Goal: Task Accomplishment & Management: Use online tool/utility

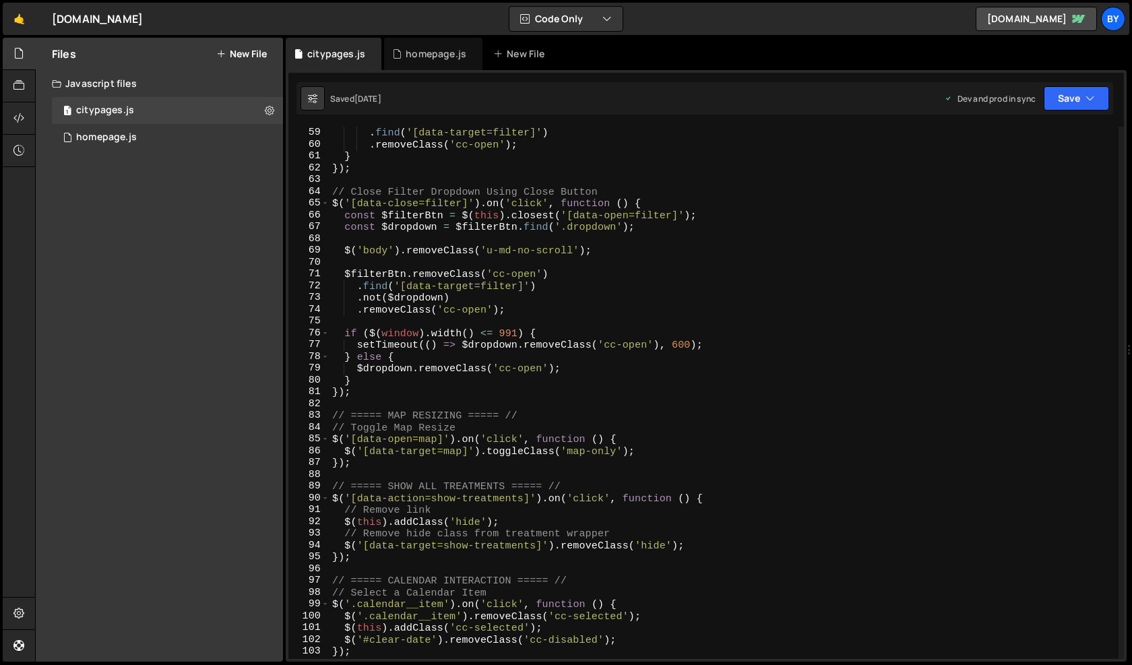
scroll to position [2280, 0]
click at [18, 18] on link "🤙" at bounding box center [19, 19] width 33 height 32
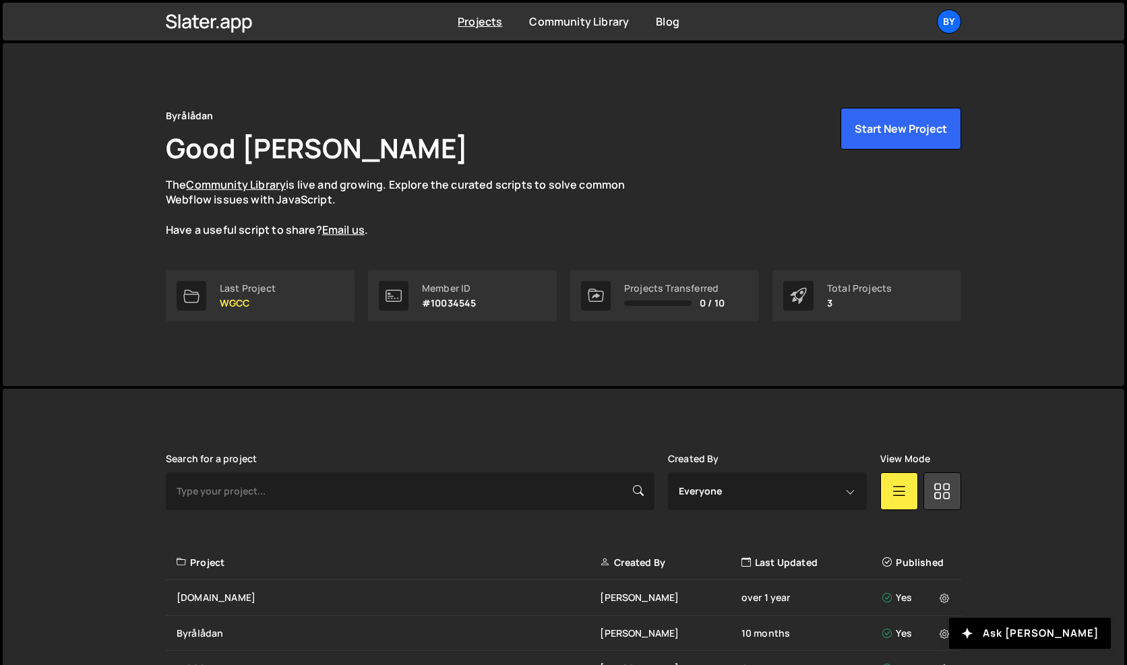
scroll to position [88, 0]
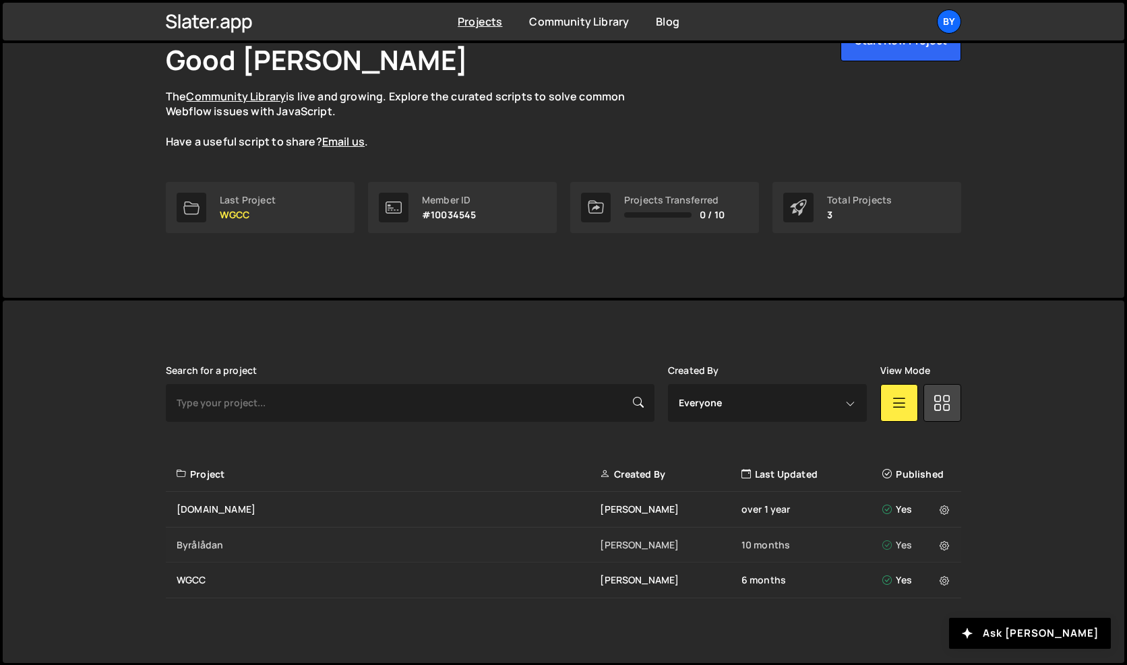
click at [202, 540] on div "Byrålådan" at bounding box center [388, 545] width 423 height 13
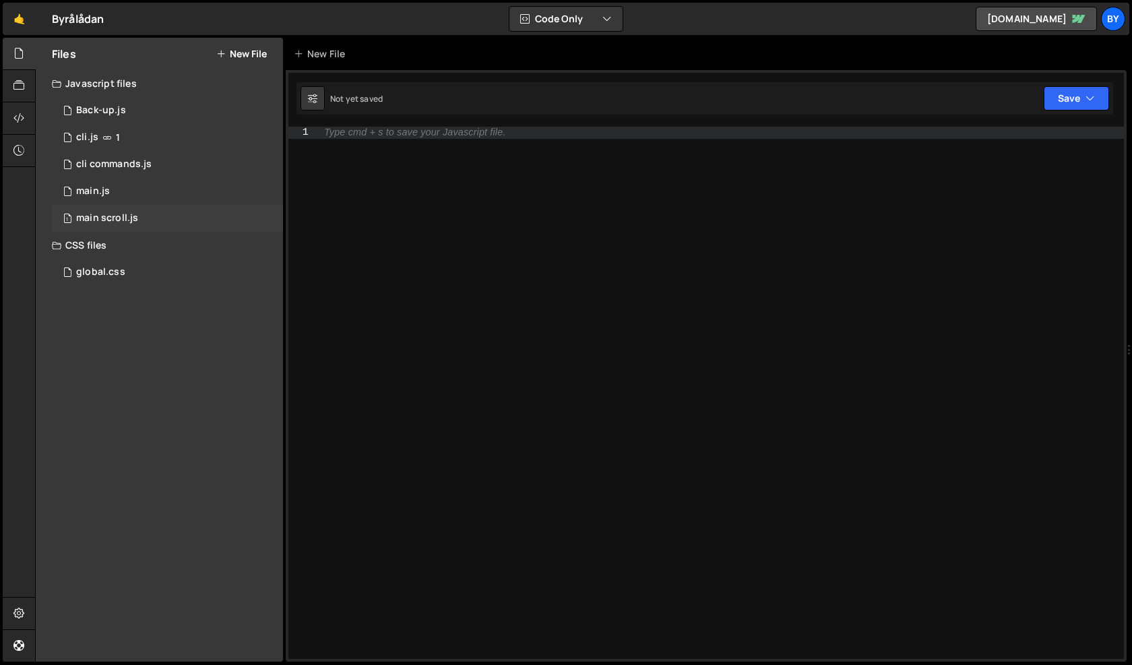
click at [190, 211] on div "1 main scroll.js 0" at bounding box center [167, 218] width 231 height 27
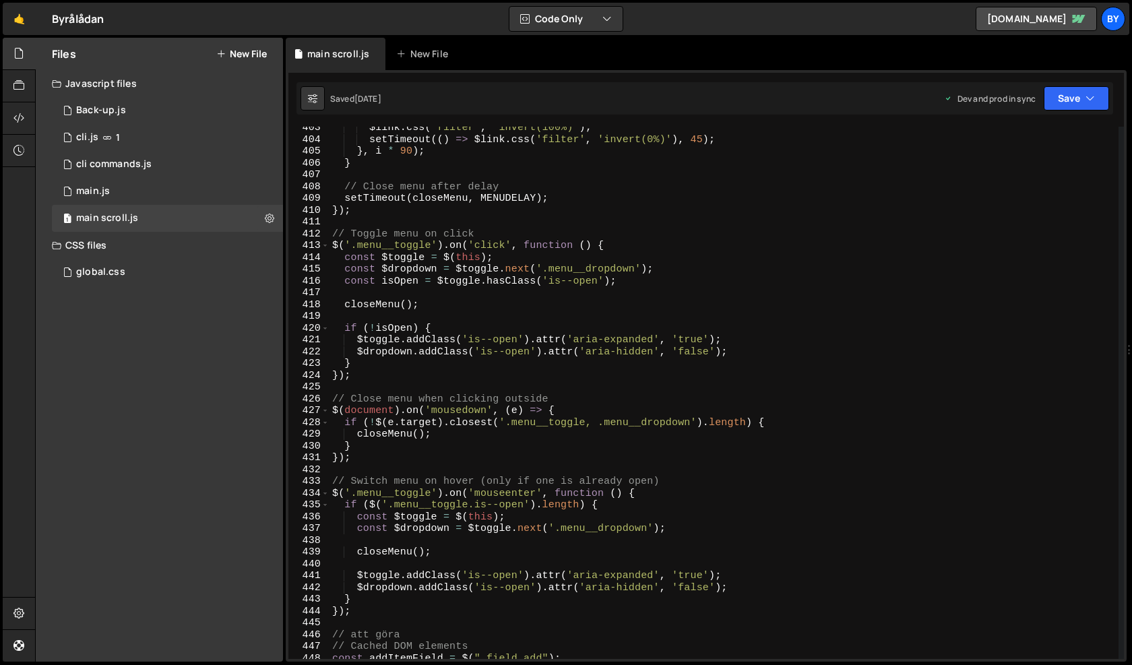
scroll to position [4913, 0]
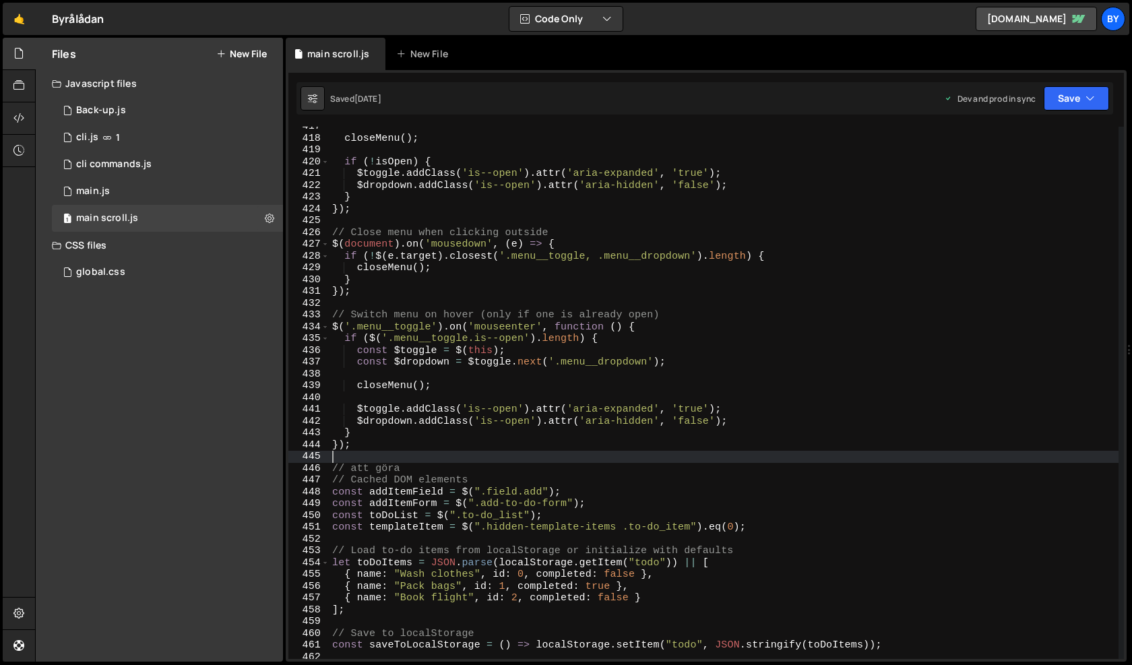
click at [518, 453] on div "closeMenu ( ) ; if ( ! isOpen ) { $toggle . addClass ( 'is--open' ) . attr ( 'a…" at bounding box center [724, 399] width 789 height 556
type textarea "renderToDoItems(); // Directly call renderToDoItems without document ready"
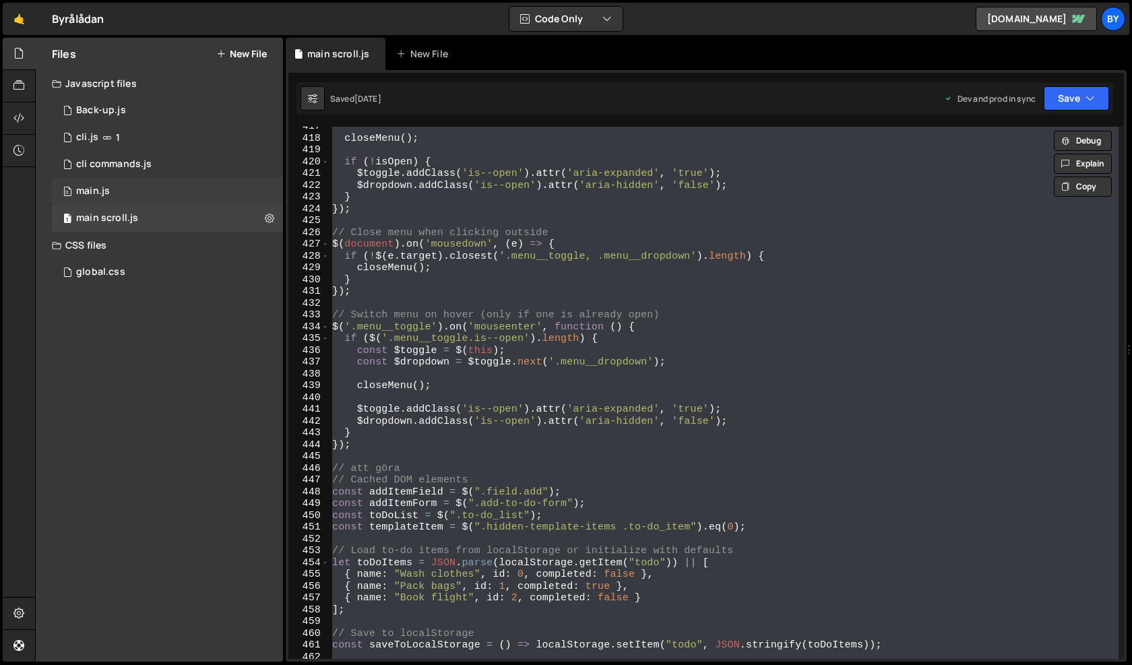
click at [212, 200] on div "0 main.js 0" at bounding box center [167, 191] width 231 height 27
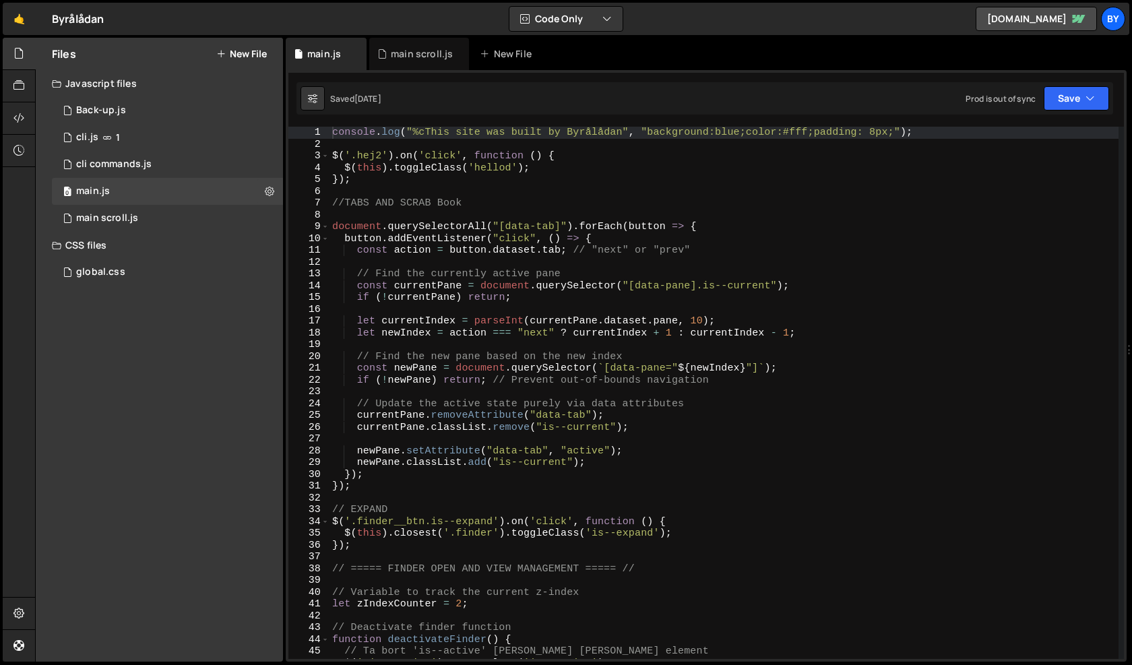
click at [477, 278] on div "console . log ( "%cThis site was built by Byrålådan" , "background:blue;color:#…" at bounding box center [724, 405] width 789 height 556
type textarea "renderToDoItems(); // Directly call renderToDoItems without document ready"
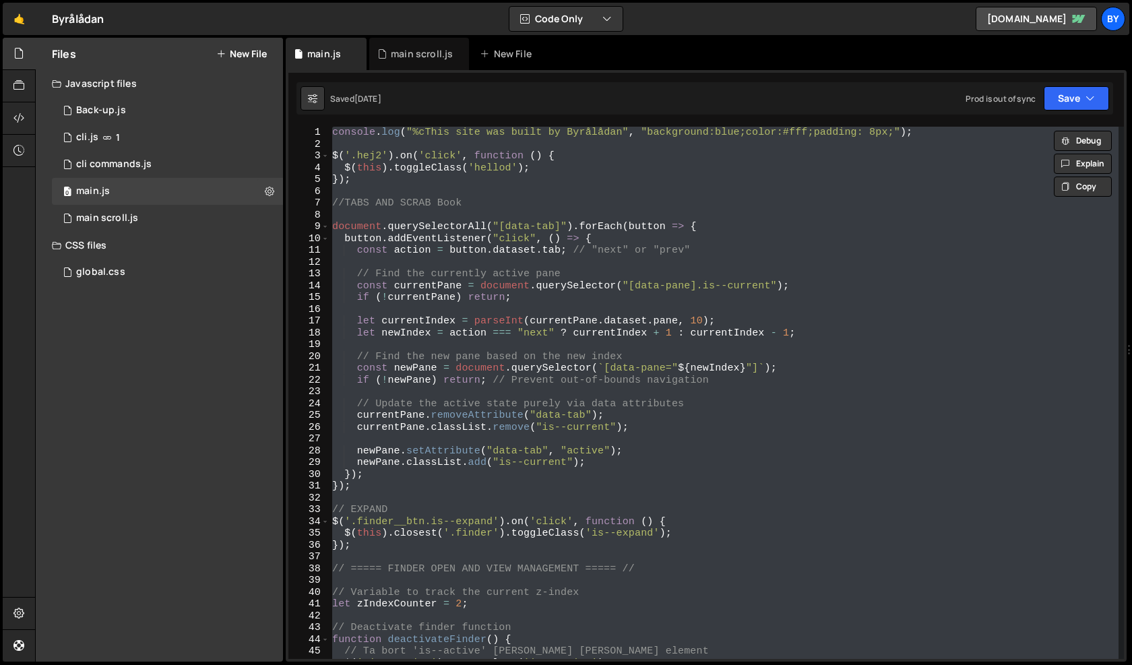
scroll to position [7137, 0]
paste textarea
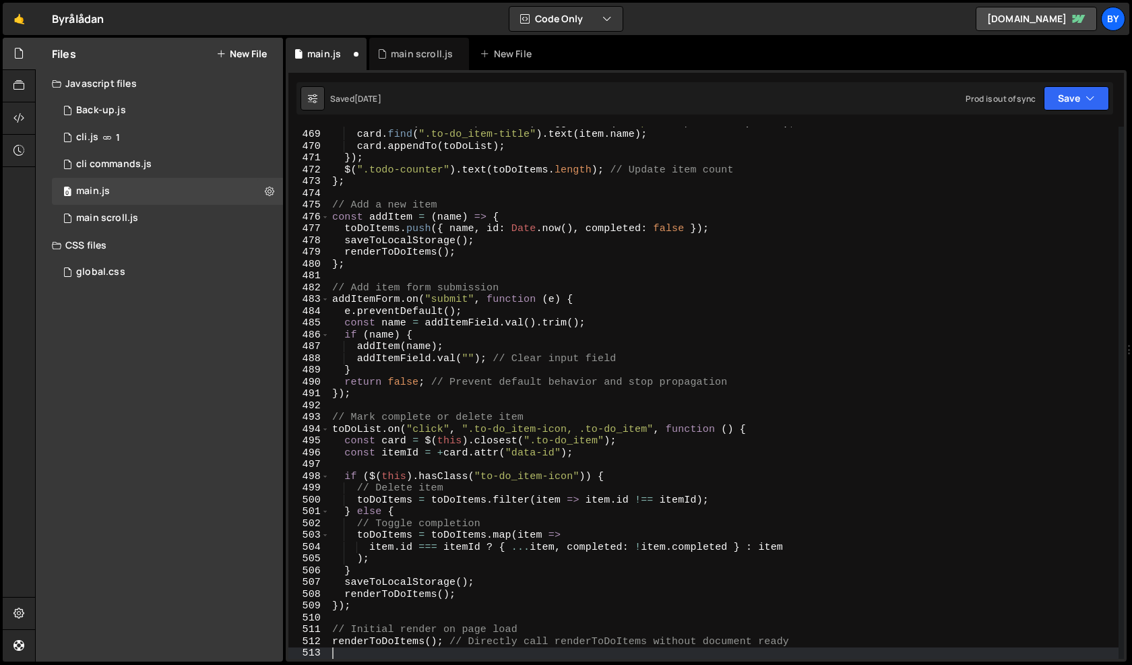
scroll to position [5518, 0]
click at [179, 221] on div "1 main scroll.js 0" at bounding box center [167, 218] width 231 height 27
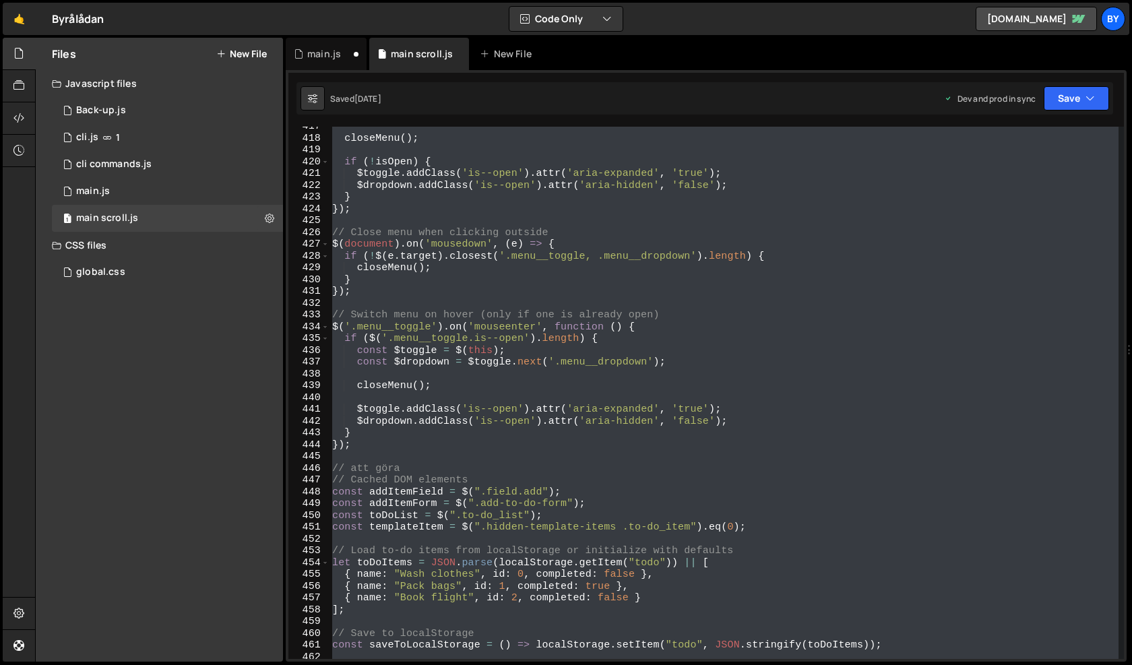
scroll to position [1211, 0]
click at [558, 303] on div "closeMenu ( ) ; if ( ! isOpen ) { $toggle . addClass ( 'is--open' ) . attr ( 'a…" at bounding box center [724, 393] width 789 height 532
click at [545, 293] on div "closeMenu ( ) ; if ( ! isOpen ) { $toggle . addClass ( 'is--open' ) . attr ( 'a…" at bounding box center [724, 399] width 789 height 556
type textarea "renderToDoItems(); // Directly call renderToDoItems without document ready"
paste textarea
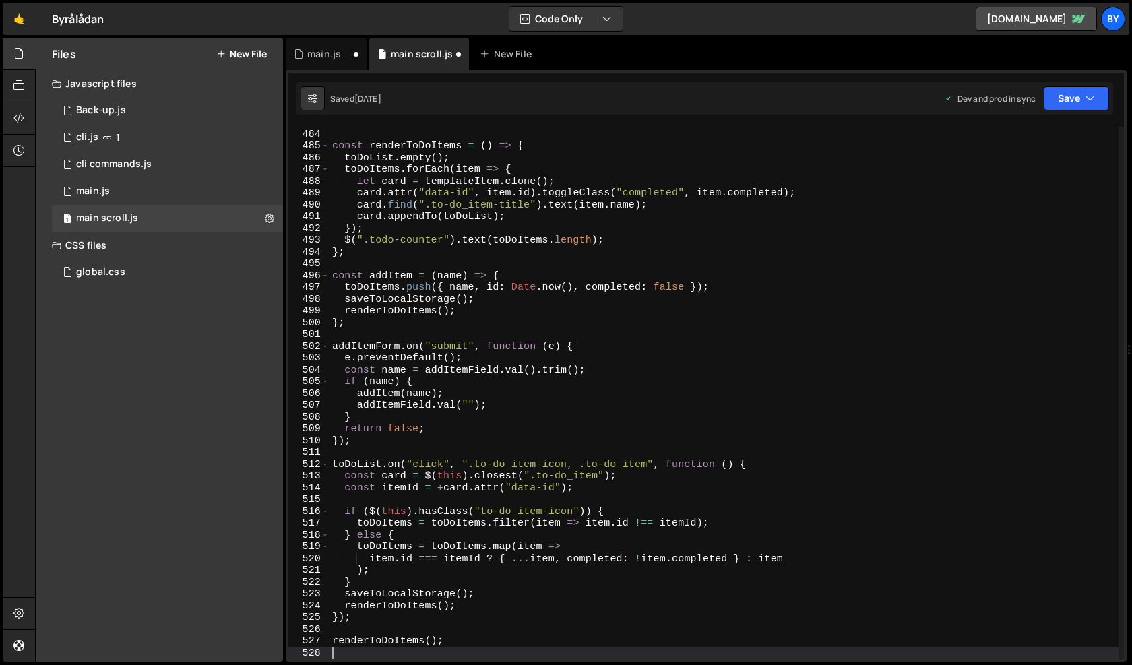
scroll to position [5696, 0]
click at [1072, 104] on button "Save" at bounding box center [1076, 98] width 65 height 24
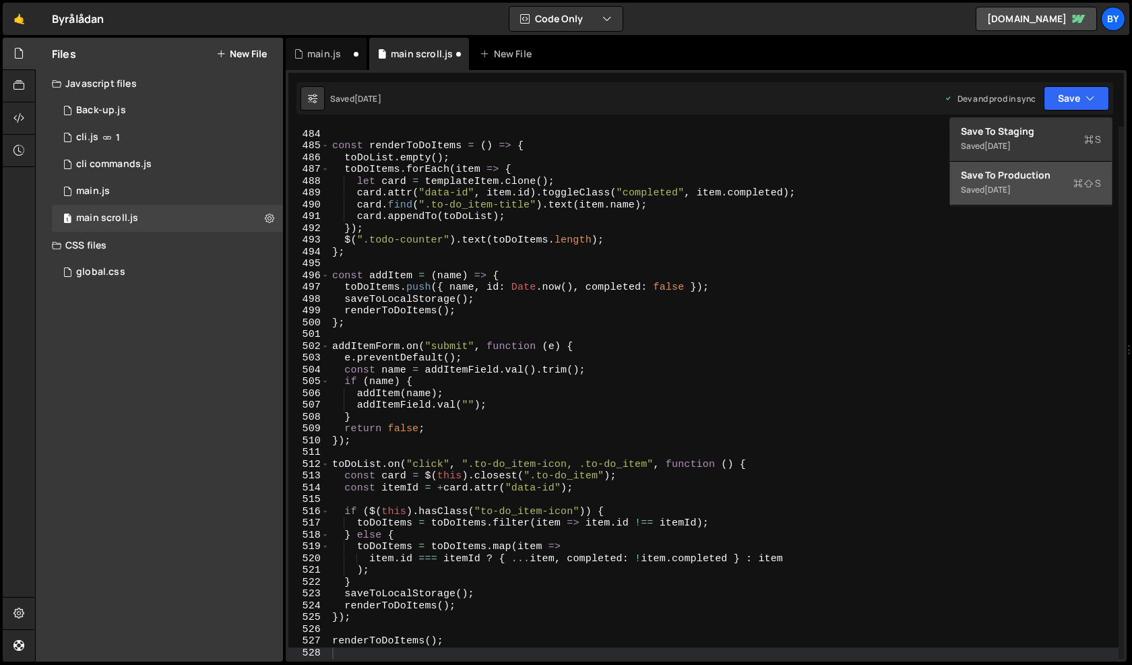
click at [1060, 175] on div "Save to Production S" at bounding box center [1031, 175] width 140 height 13
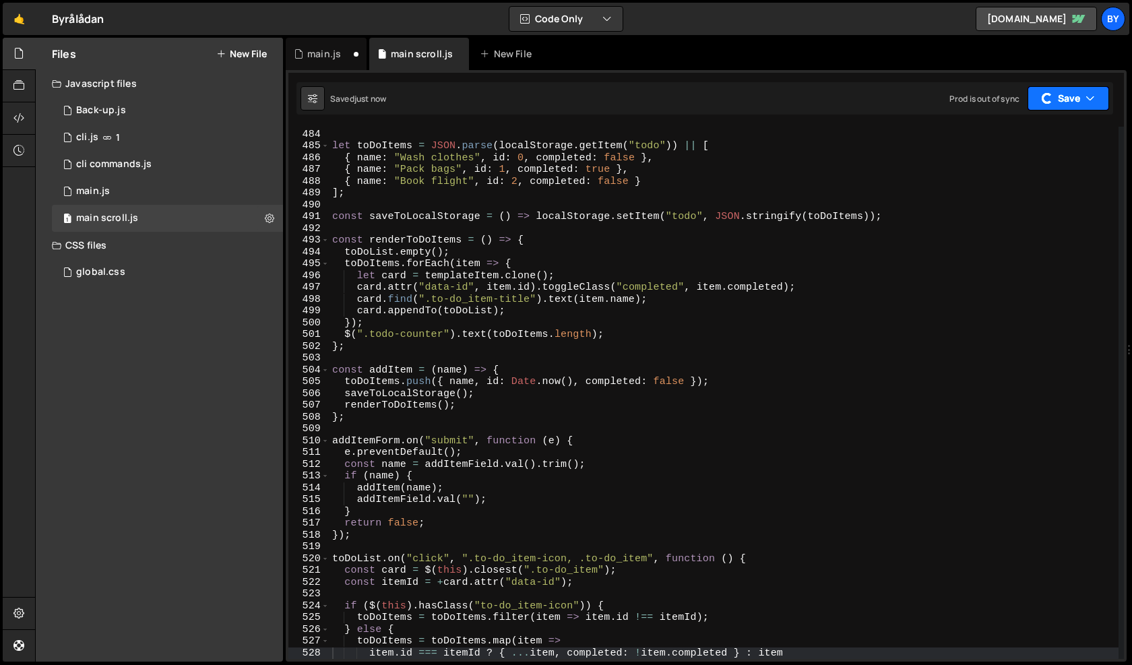
click at [1064, 98] on button "Save" at bounding box center [1069, 98] width 82 height 24
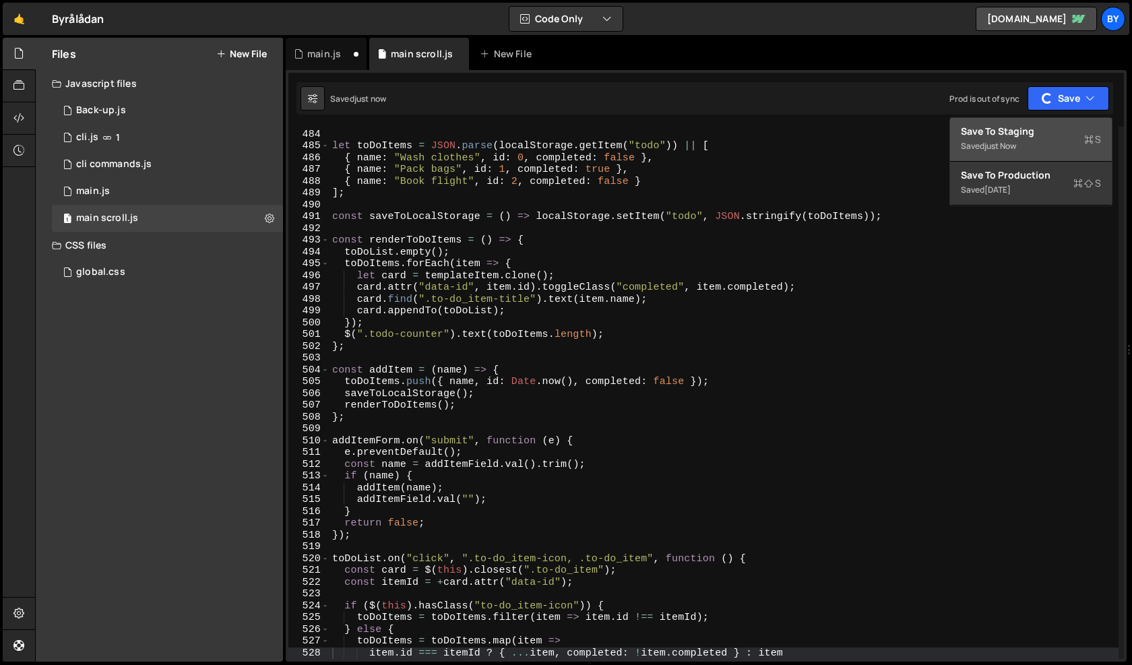
click at [1045, 129] on div "Save to Staging S" at bounding box center [1031, 131] width 140 height 13
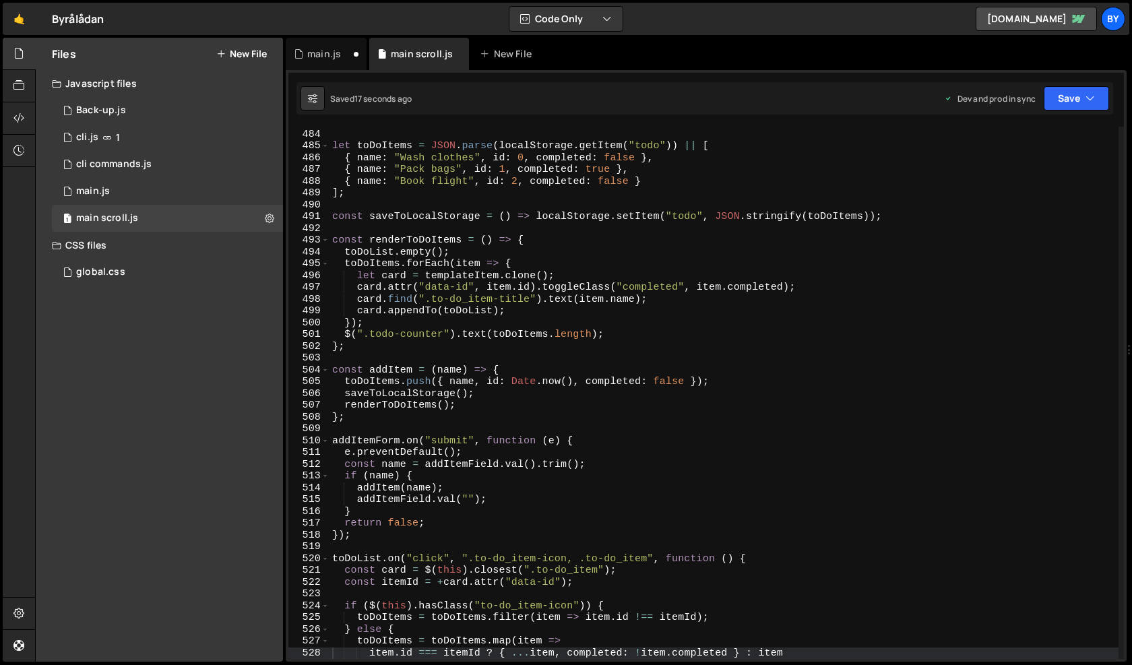
click at [485, 346] on div "const templateItem = $ ( ".hidden-template-items .to-do_item" ) . eq ( 0 ) ; le…" at bounding box center [724, 395] width 789 height 556
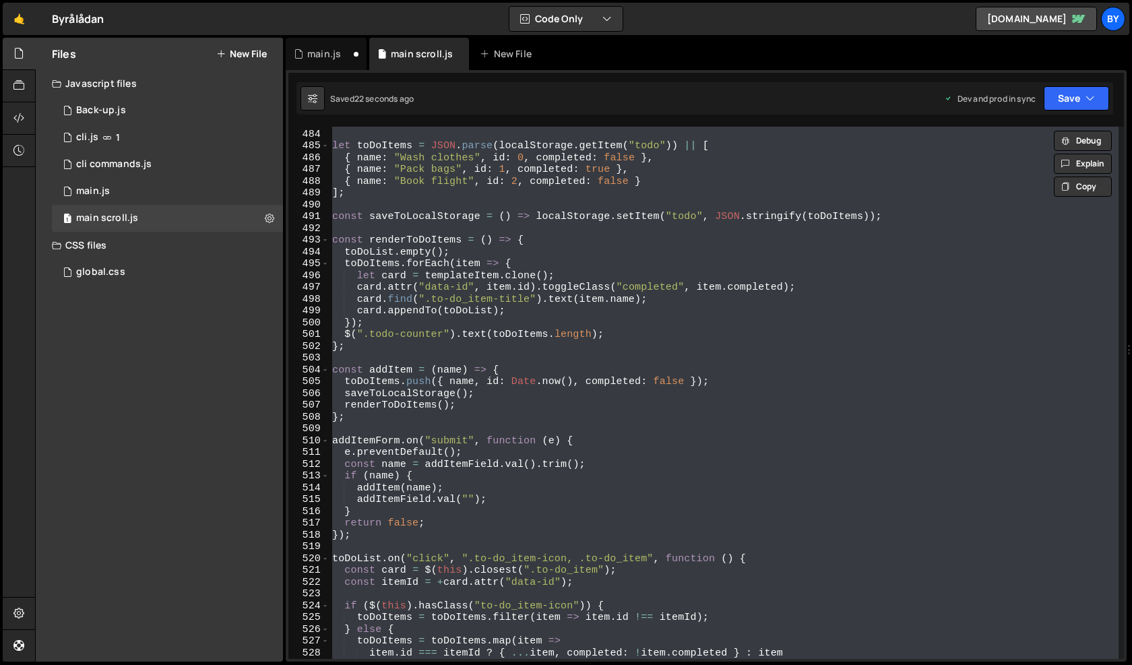
click at [501, 332] on div "const templateItem = $ ( ".hidden-template-items .to-do_item" ) . eq ( 0 ) ; le…" at bounding box center [724, 395] width 789 height 556
type textarea "$(".todo-counter").text(toDoItems.length);"
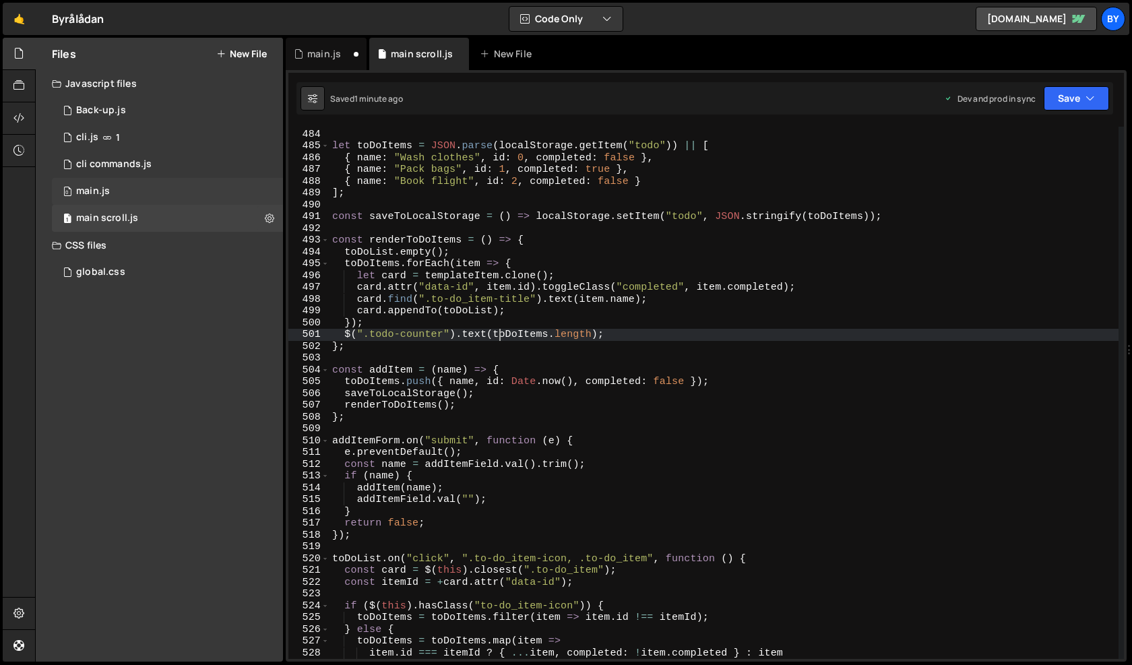
click at [147, 195] on div "0 main.js 0" at bounding box center [167, 191] width 231 height 27
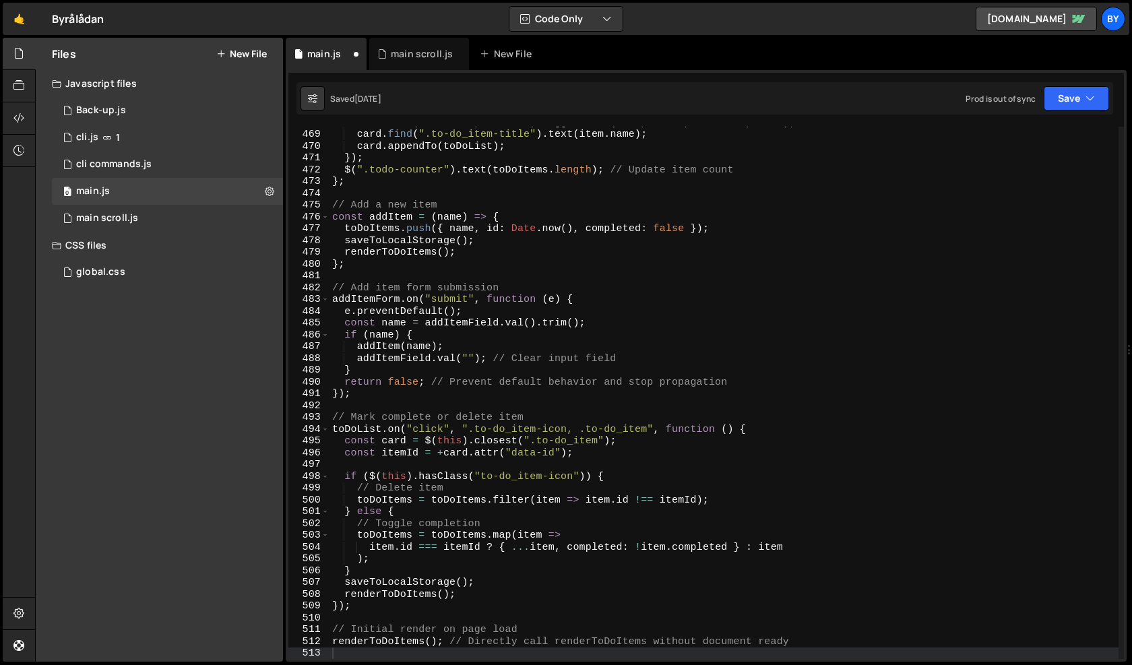
scroll to position [0, 0]
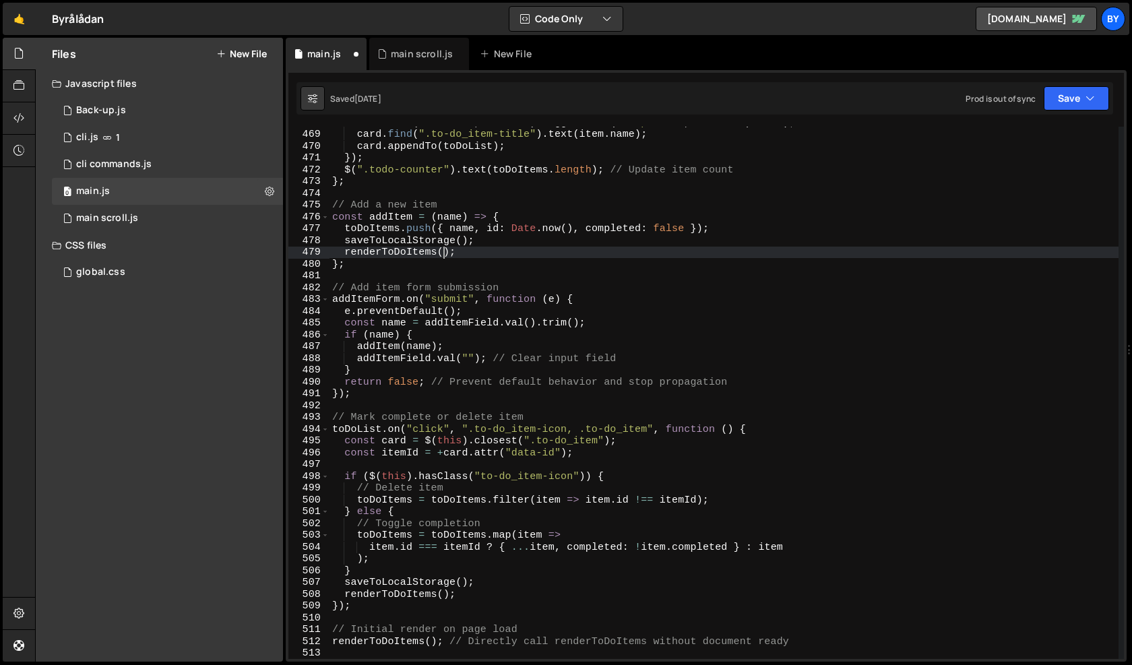
click at [441, 248] on div "card . attr ( "data-id" , item . id ) . toggleClass ( "completed" , item . comp…" at bounding box center [724, 395] width 789 height 556
type textarea "renderToDoItems(); // Directly call renderToDoItems without document ready"
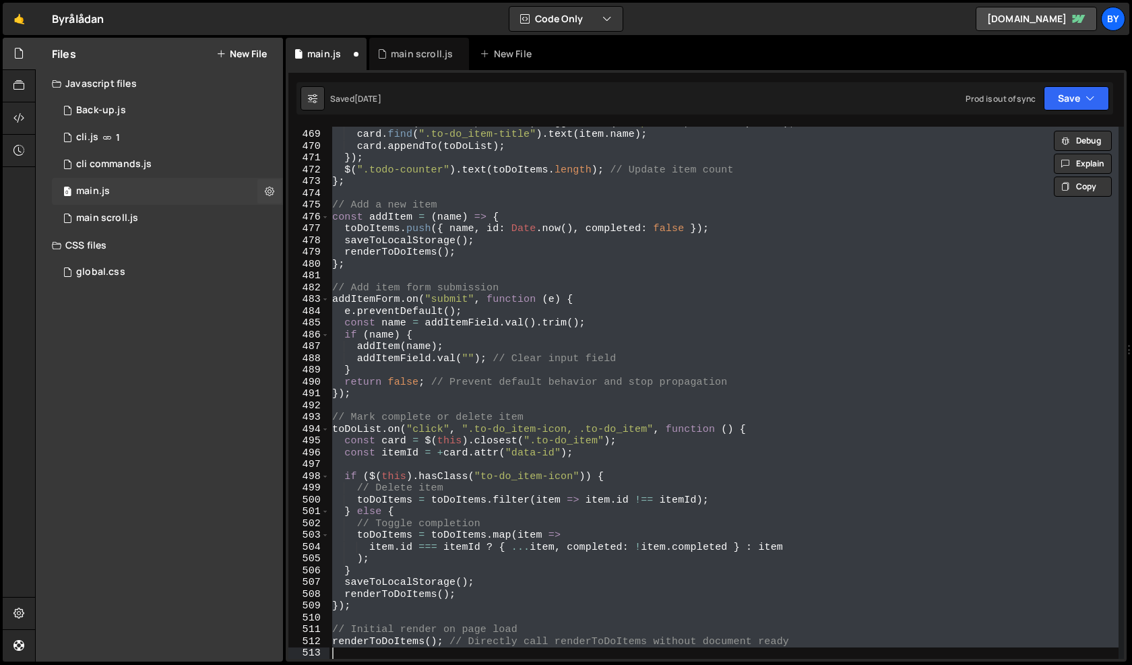
click at [164, 202] on div "0 main.js 0" at bounding box center [167, 191] width 231 height 27
click at [164, 216] on div "1 main scroll.js 0" at bounding box center [167, 218] width 231 height 27
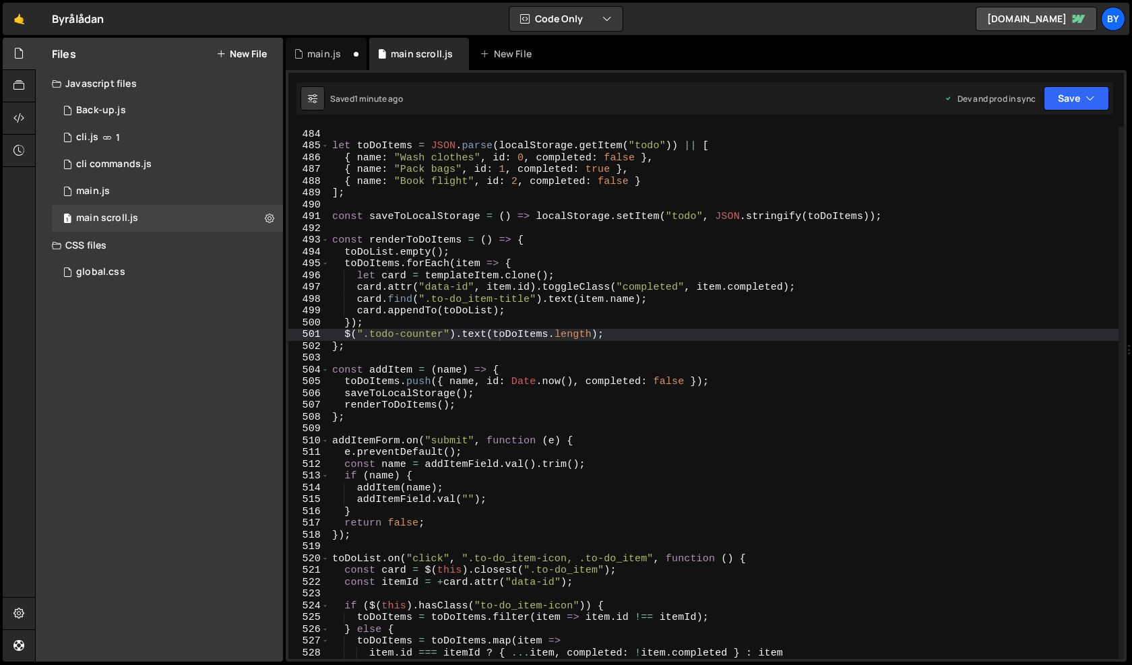
scroll to position [1211, 0]
click at [507, 309] on div "const templateItem = $ ( ".hidden-template-items .to-do_item" ) . eq ( 0 ) ; le…" at bounding box center [724, 395] width 789 height 556
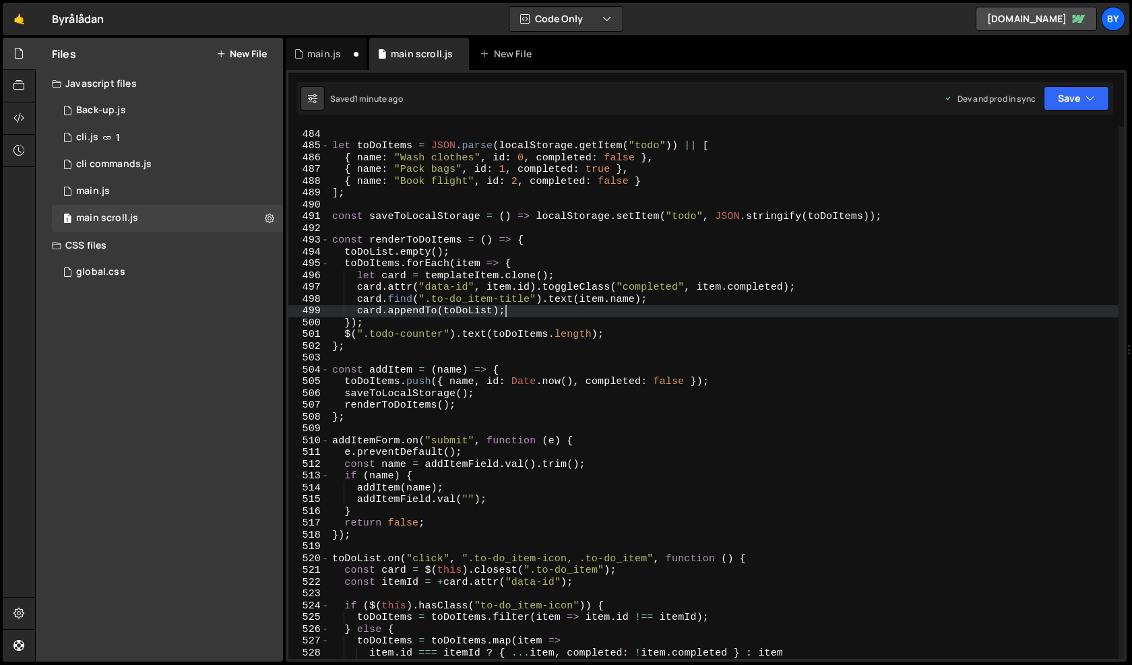
type textarea "renderToDoItems();"
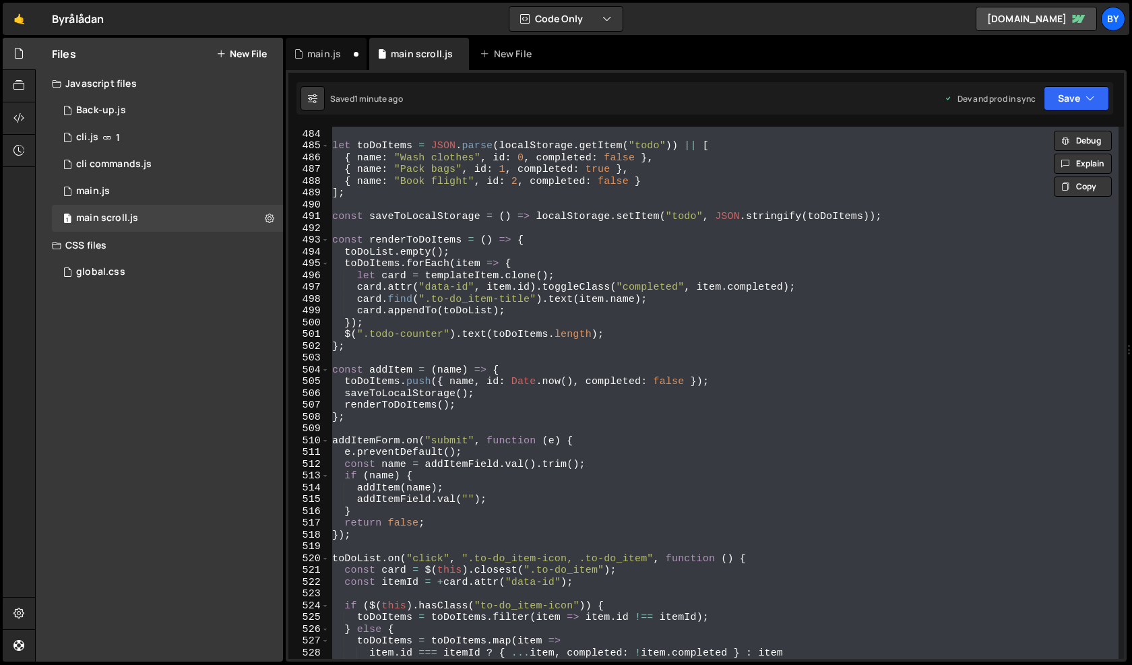
paste textarea
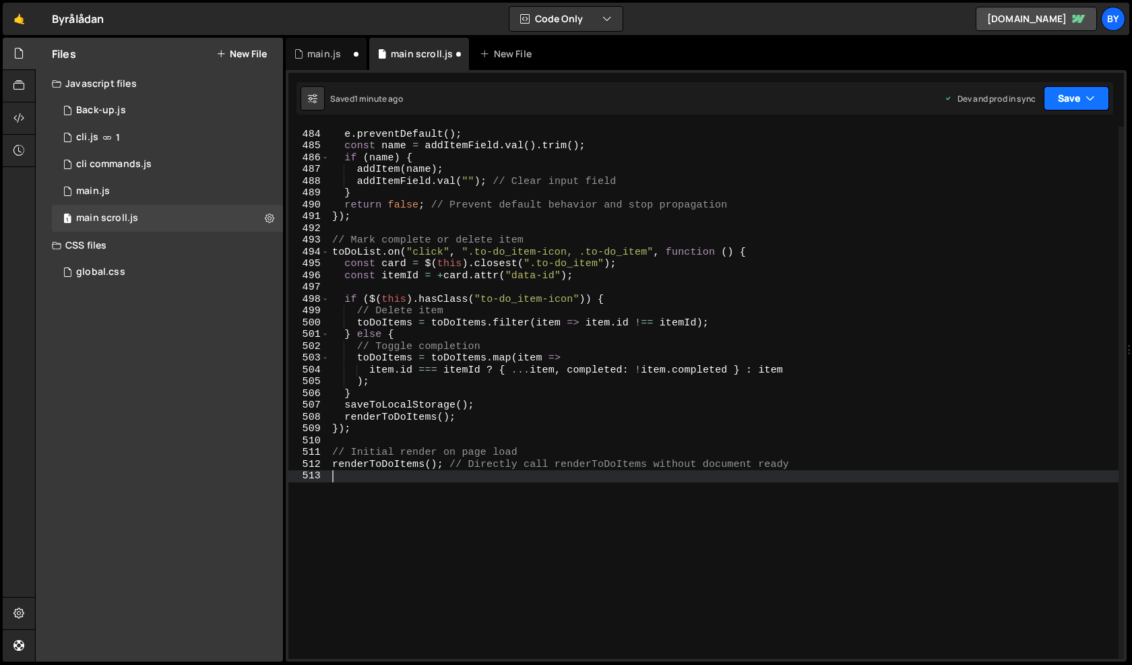
click at [1058, 87] on button "Save" at bounding box center [1076, 98] width 65 height 24
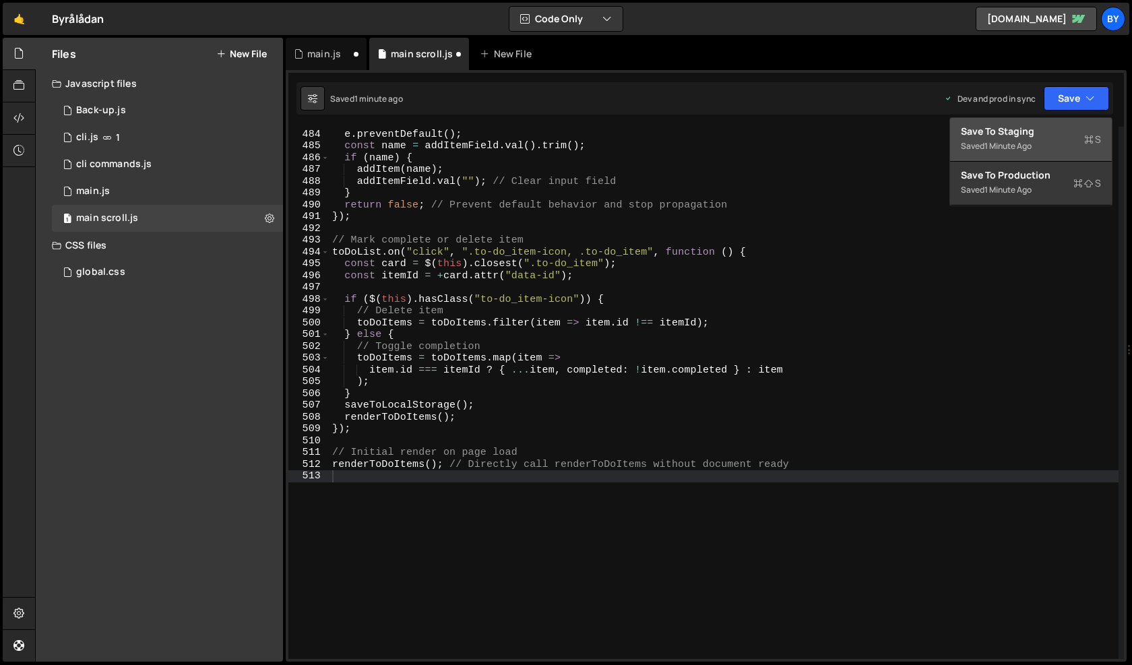
click at [1060, 156] on button "Save to Staging S Saved 1 minute ago" at bounding box center [1031, 140] width 162 height 44
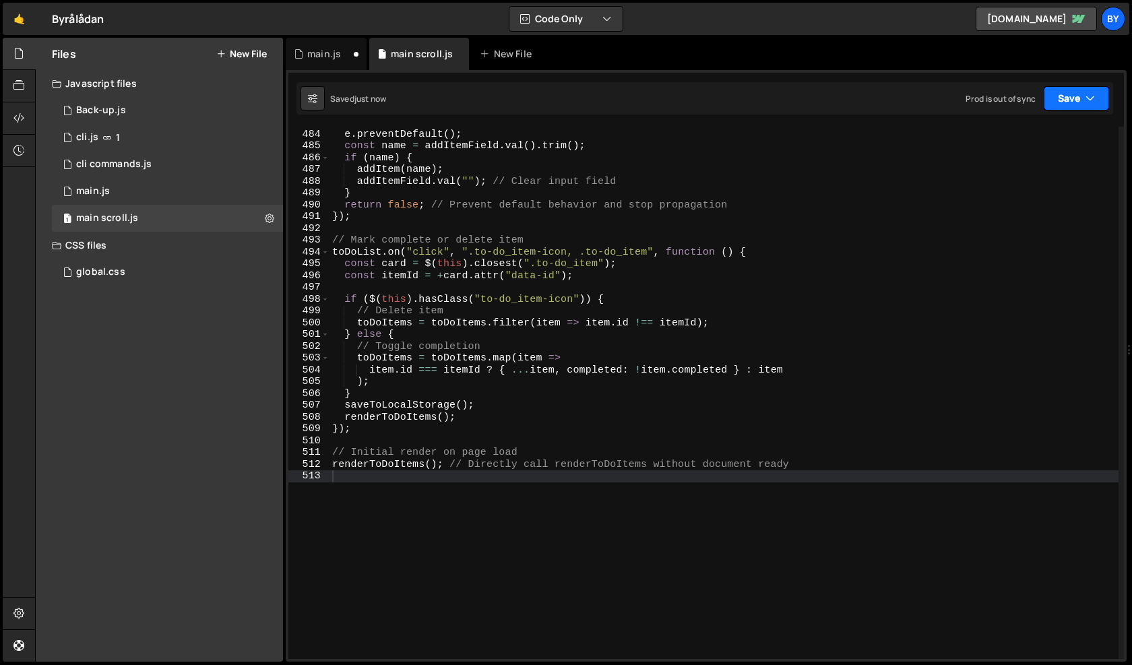
click at [1076, 104] on button "Save" at bounding box center [1076, 98] width 65 height 24
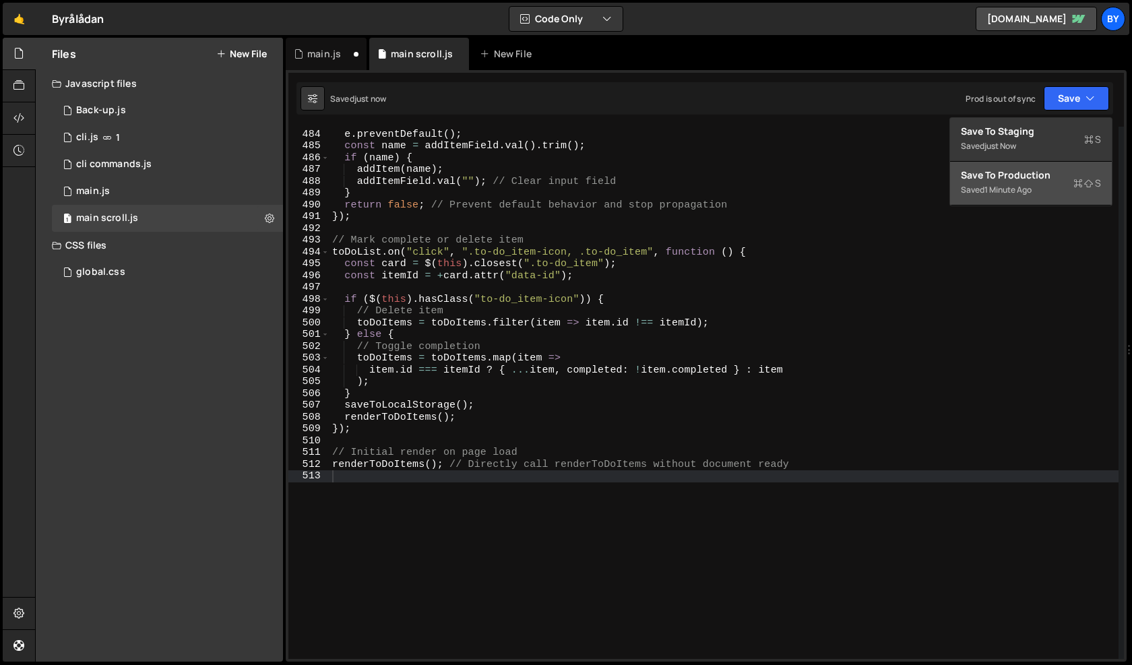
click at [1057, 180] on div "Save to Production S" at bounding box center [1031, 175] width 140 height 13
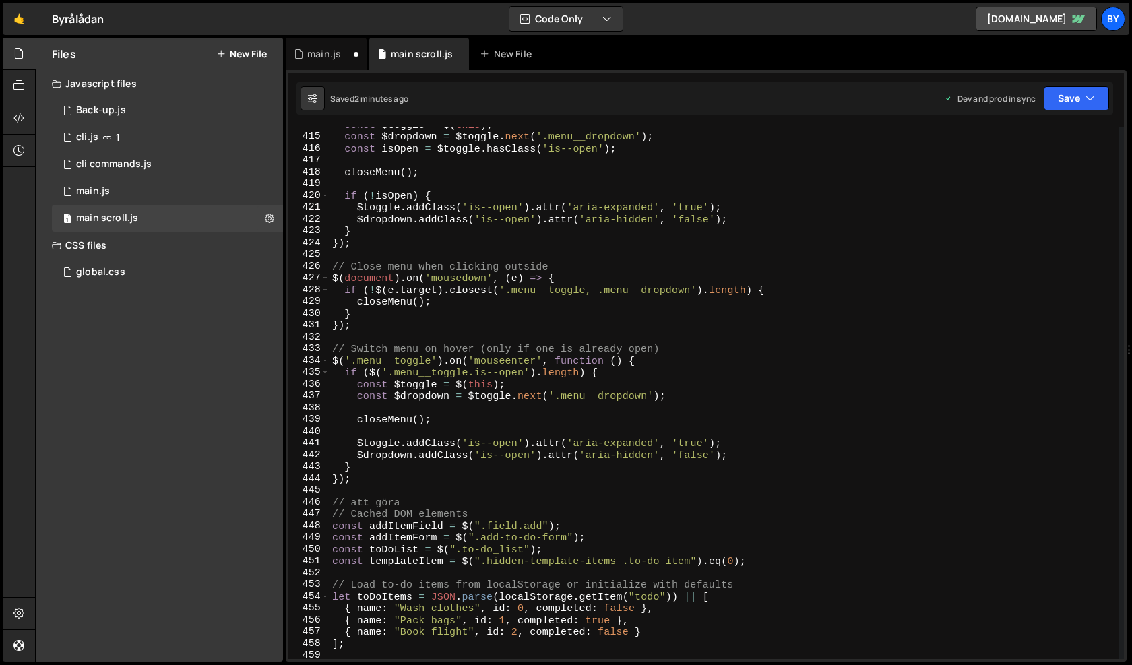
scroll to position [4879, 0]
click at [395, 492] on div "const $toggle = $ ( this ) ; const $dropdown = $toggle . next ( '.menu__dropdow…" at bounding box center [724, 397] width 789 height 556
click at [394, 483] on div "const $toggle = $ ( this ) ; const $dropdown = $toggle . next ( '.menu__dropdow…" at bounding box center [724, 397] width 789 height 556
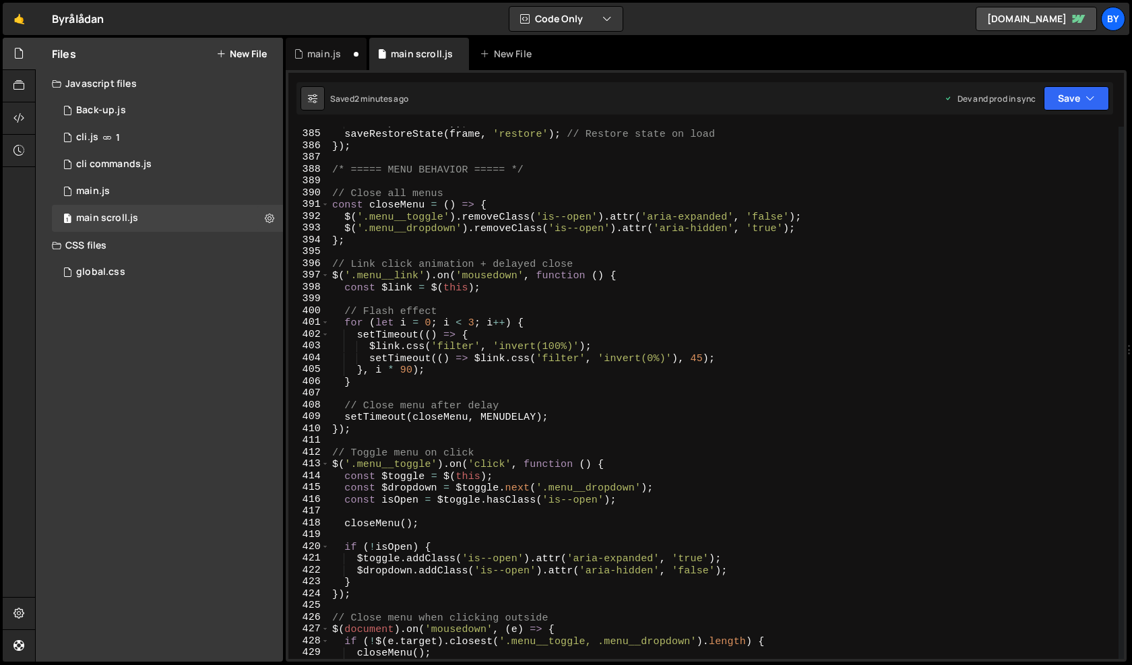
scroll to position [4438, 0]
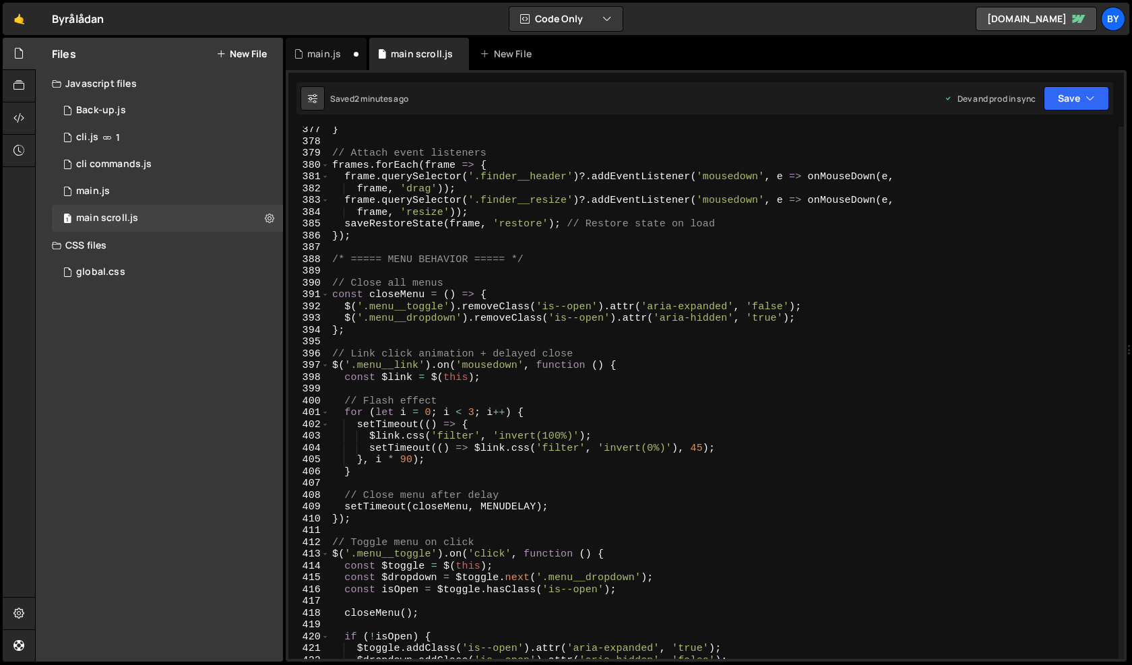
click at [331, 279] on div "} // Attach event listeners frames . forEach ( frame => { frame . querySelector…" at bounding box center [724, 402] width 789 height 556
type textarea "// Close all menus const closeMenu = () => {"
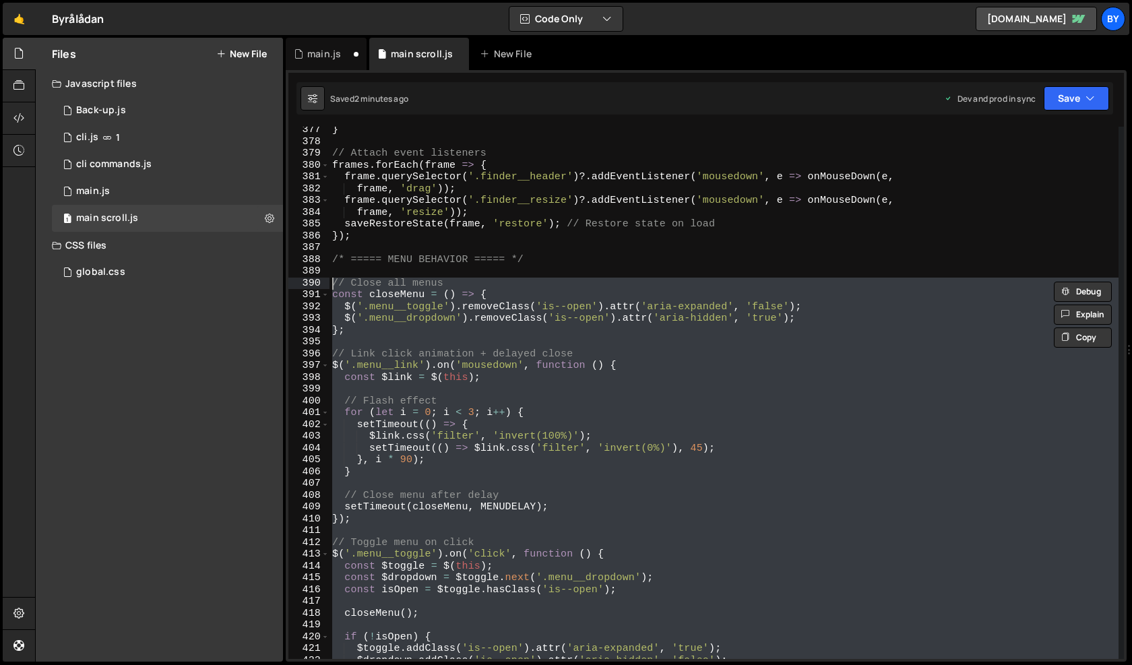
paste textarea
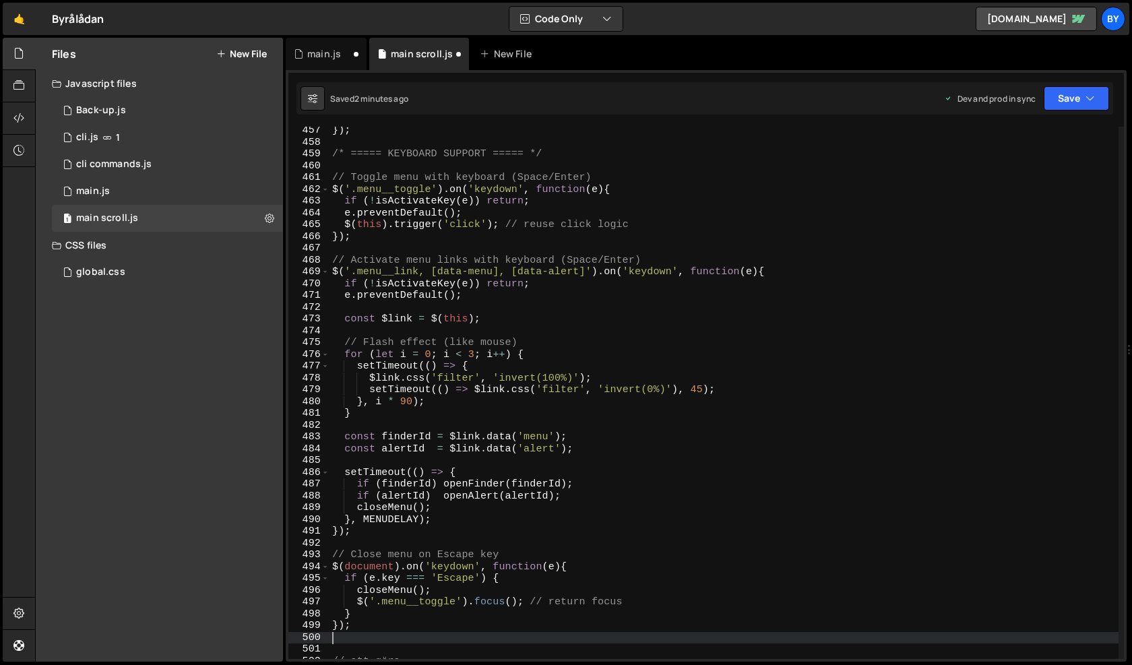
type textarea "} });"
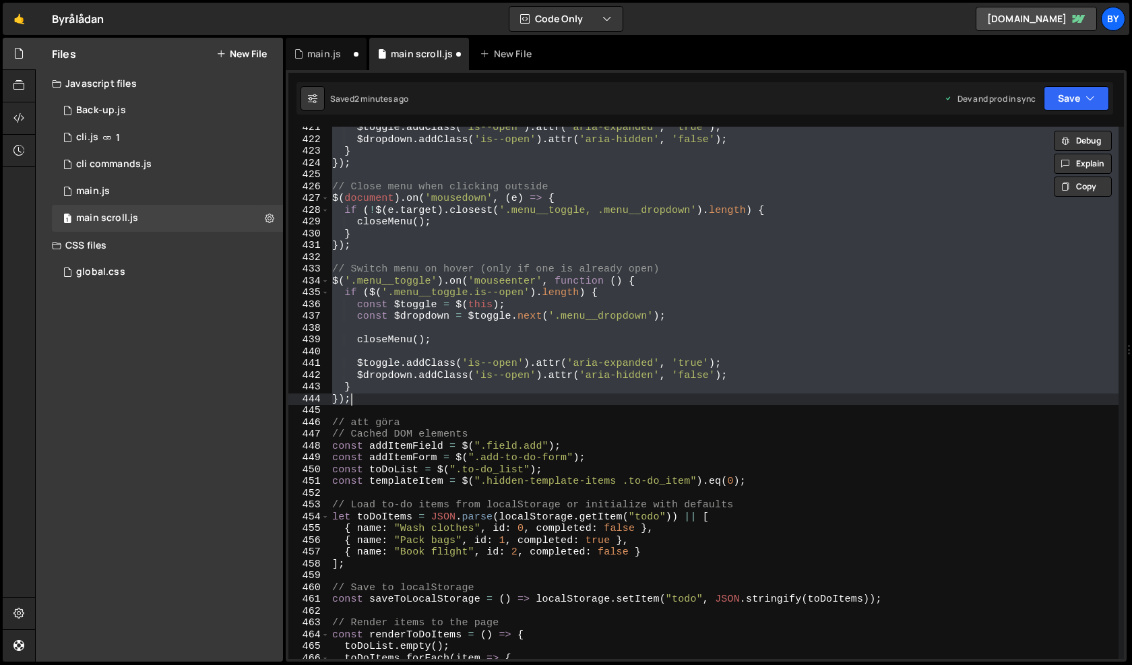
scroll to position [4959, 0]
paste textarea
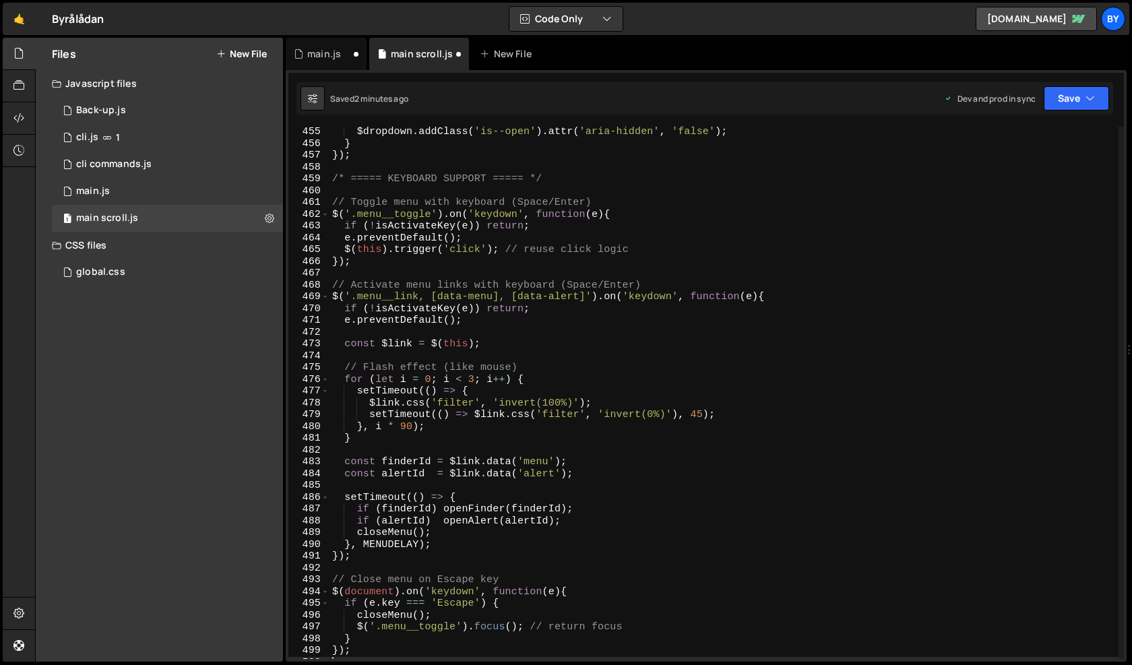
scroll to position [5272, 0]
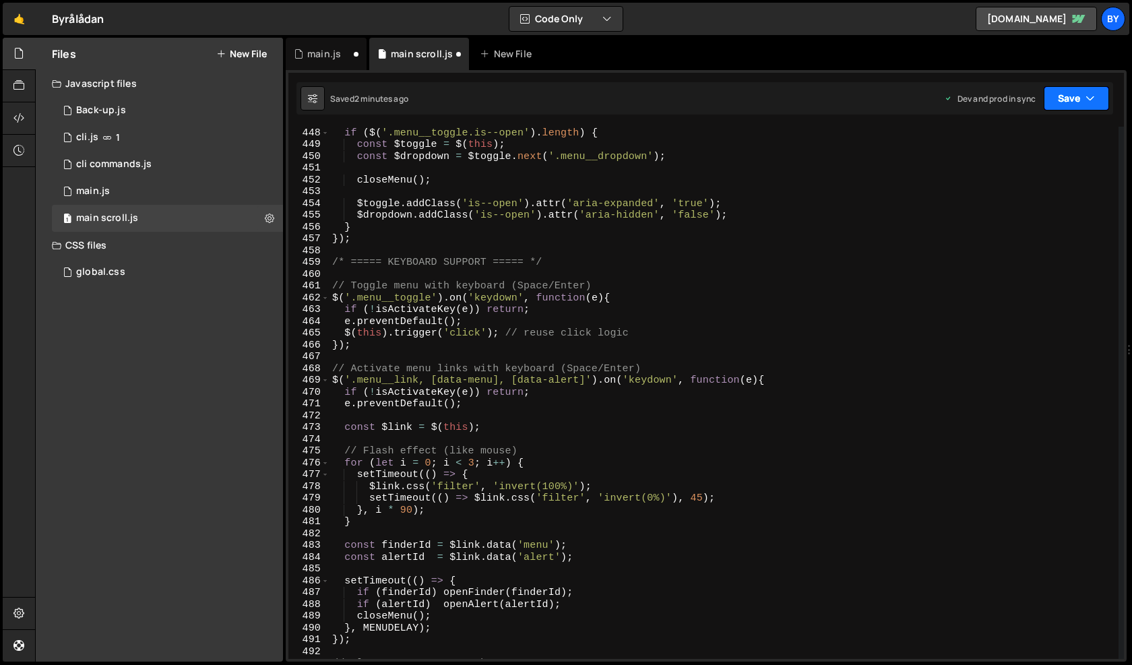
click at [1083, 100] on button "Save" at bounding box center [1076, 98] width 65 height 24
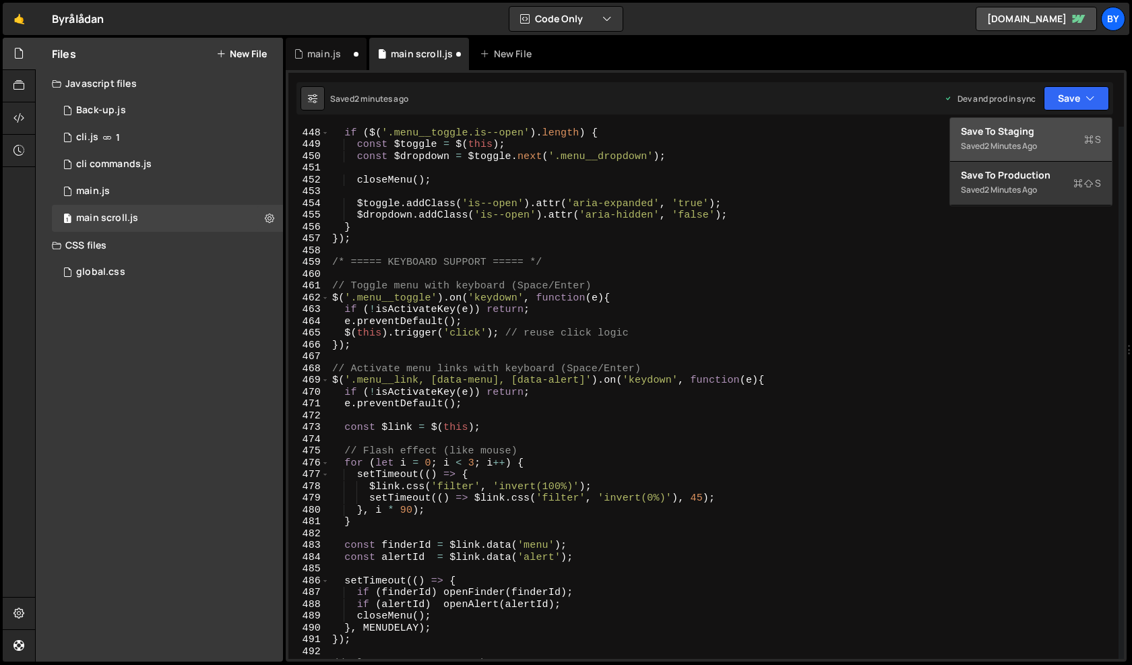
click at [1054, 142] on div "Saved 2 minutes ago" at bounding box center [1031, 146] width 140 height 16
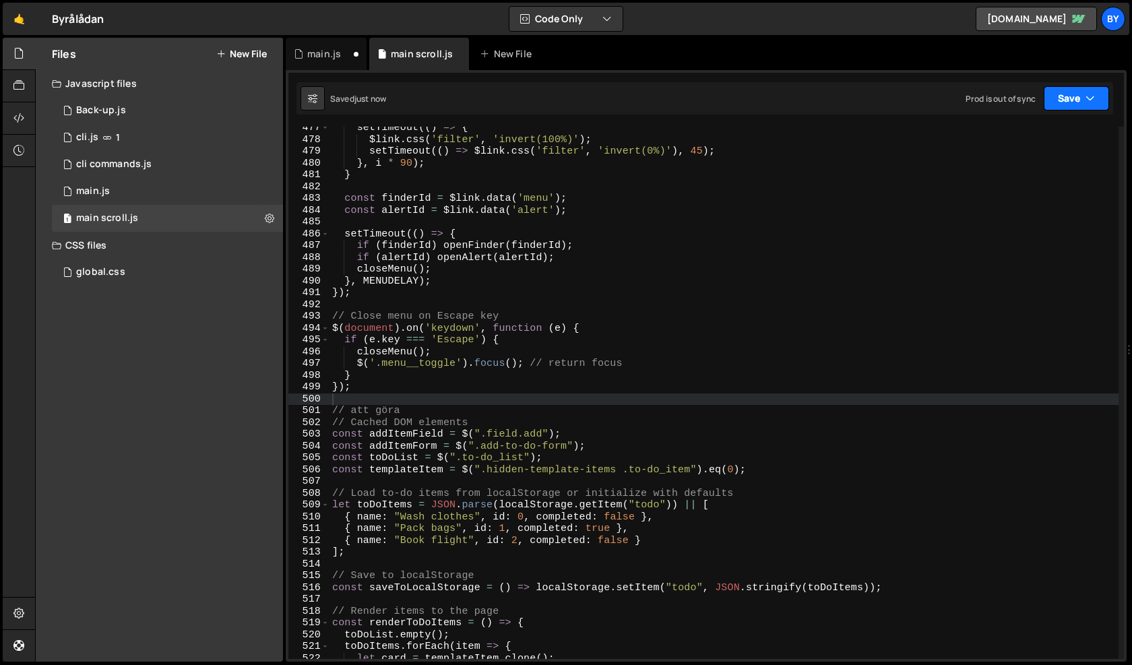
click at [1069, 100] on button "Save" at bounding box center [1076, 98] width 65 height 24
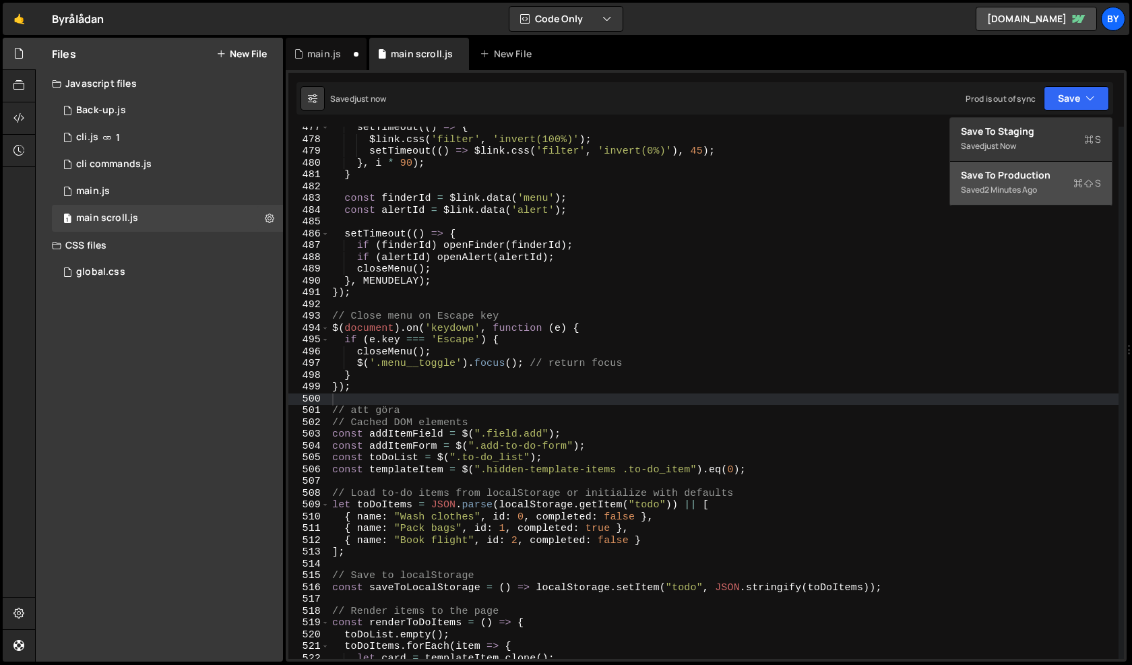
click at [1043, 174] on div "Save to Production S" at bounding box center [1031, 175] width 140 height 13
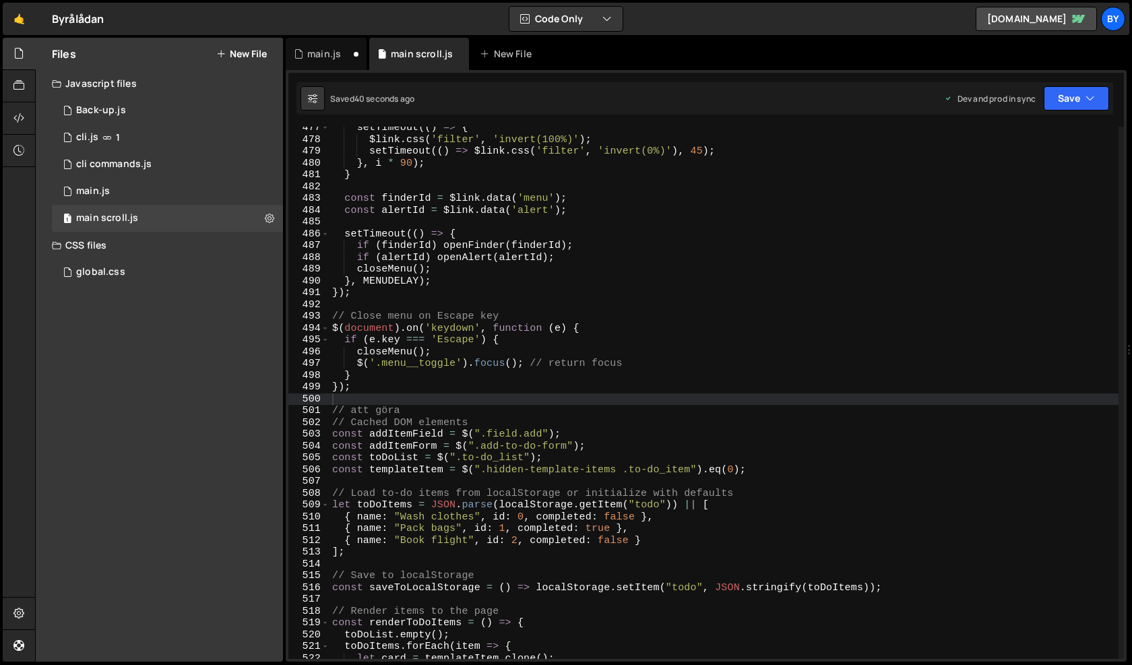
click at [410, 310] on div "setTimeout (( ) => { $link . css ( 'filter' , 'invert(100%)' ) ; setTimeout (( …" at bounding box center [724, 400] width 789 height 556
type textarea "renderToDoItems(); // Directly call renderToDoItems without document ready"
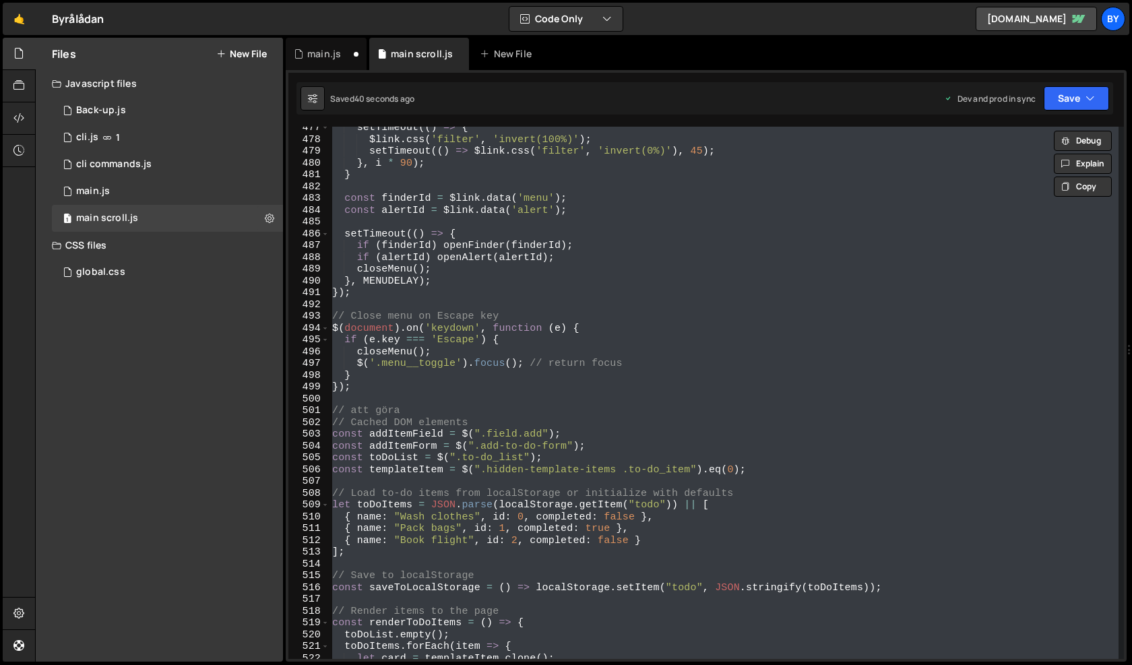
paste textarea
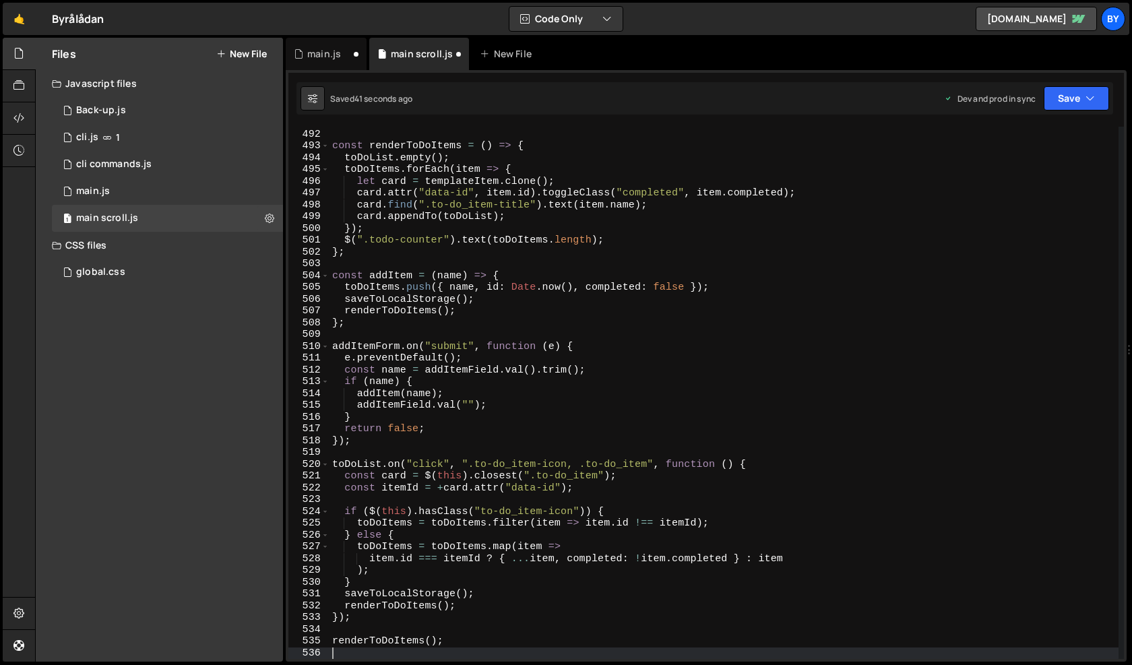
scroll to position [5790, 0]
click at [1067, 101] on button "Save" at bounding box center [1076, 98] width 65 height 24
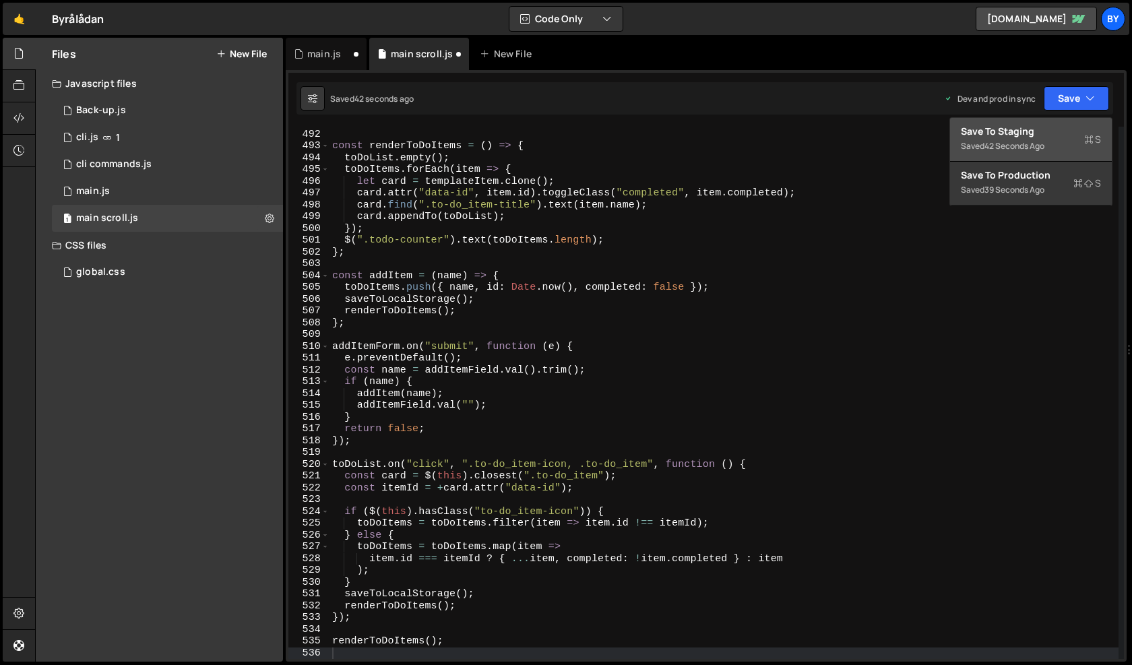
click at [1052, 137] on div "Save to Staging S" at bounding box center [1031, 131] width 140 height 13
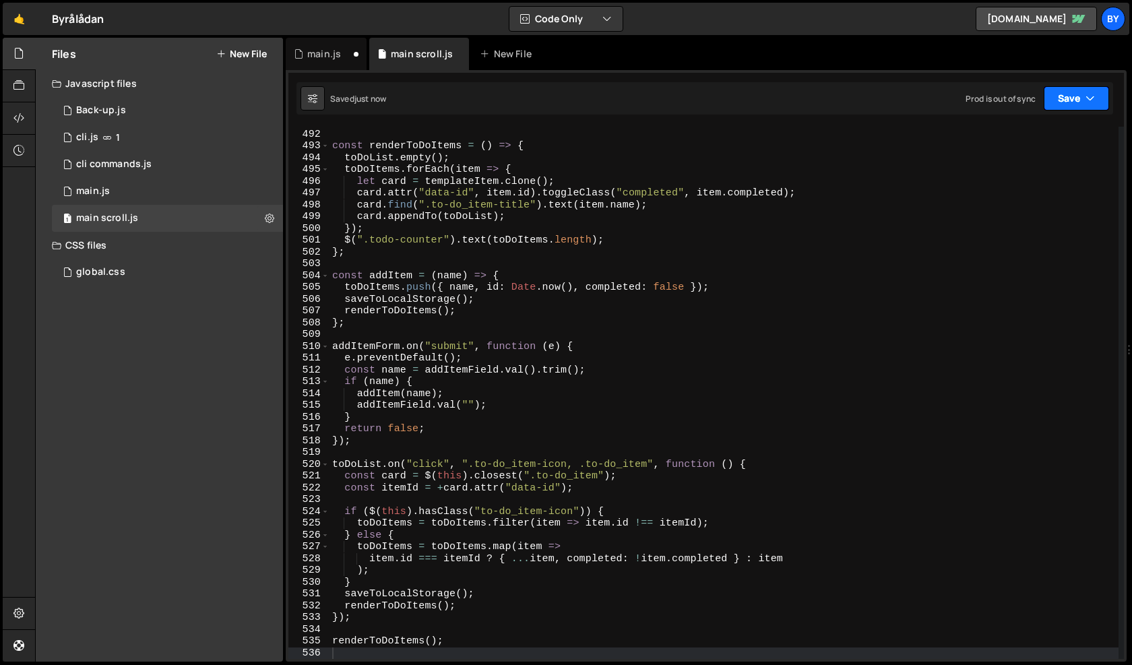
click at [1070, 92] on button "Save" at bounding box center [1076, 98] width 65 height 24
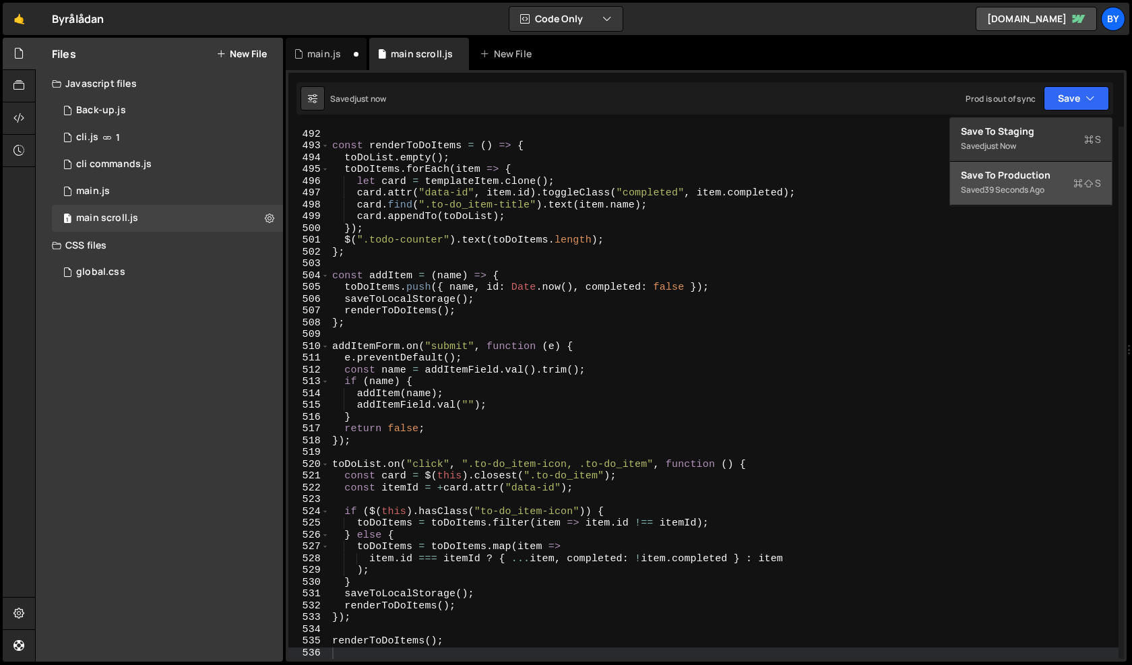
click at [1043, 187] on div "39 seconds ago" at bounding box center [1015, 189] width 60 height 11
